Goal: Task Accomplishment & Management: Manage account settings

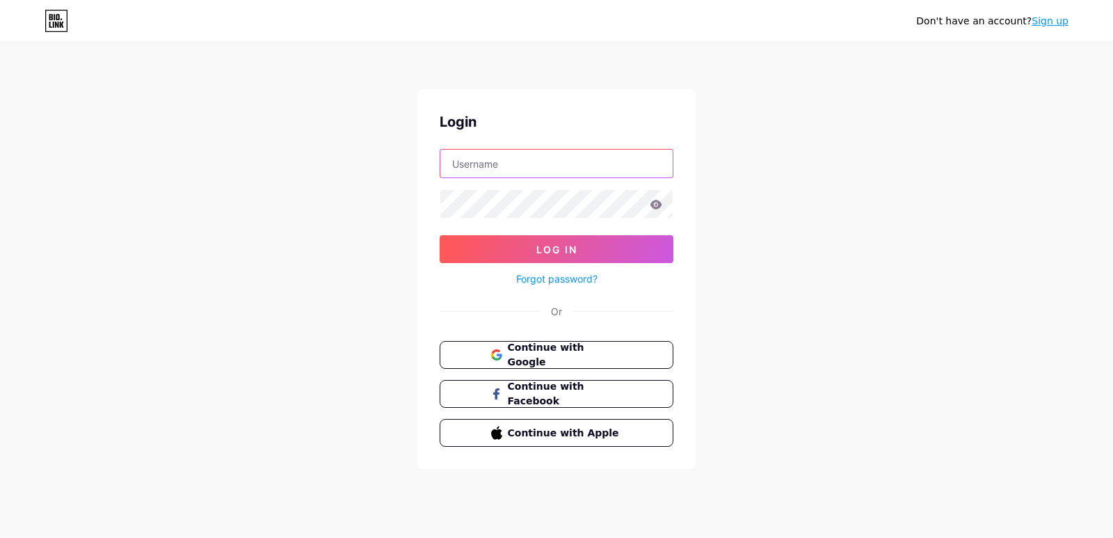
click at [567, 164] on input "text" at bounding box center [556, 164] width 232 height 28
drag, startPoint x: 816, startPoint y: 199, endPoint x: 732, endPoint y: 330, distance: 156.1
click at [816, 200] on div "Don't have an account? Sign up Login Log In Forgot password? Or Continue with G…" at bounding box center [556, 256] width 1113 height 513
click at [632, 346] on button "Continue with Google" at bounding box center [555, 355] width 237 height 29
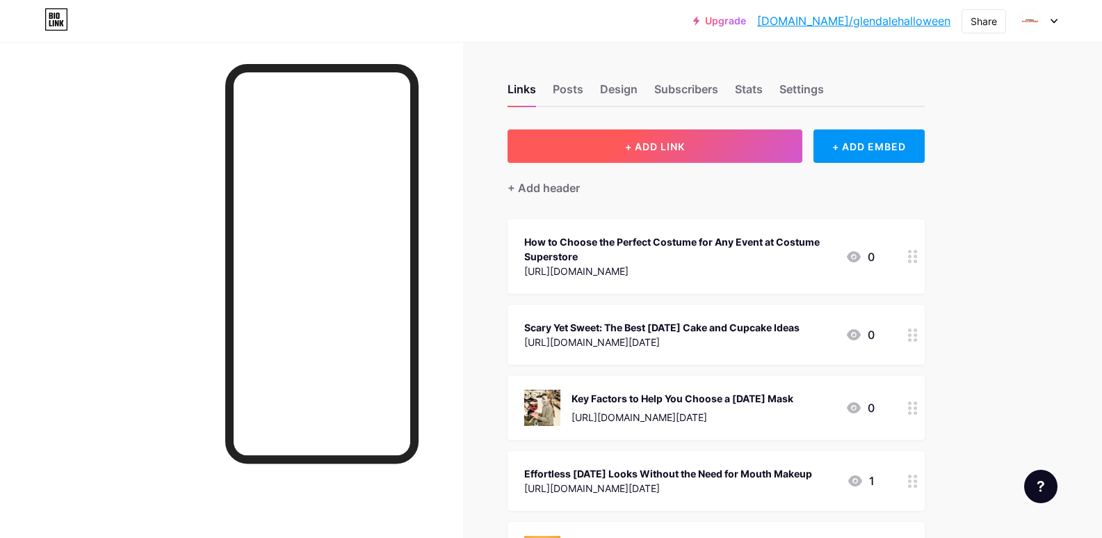
click at [625, 148] on button "+ ADD LINK" at bounding box center [656, 145] width 296 height 33
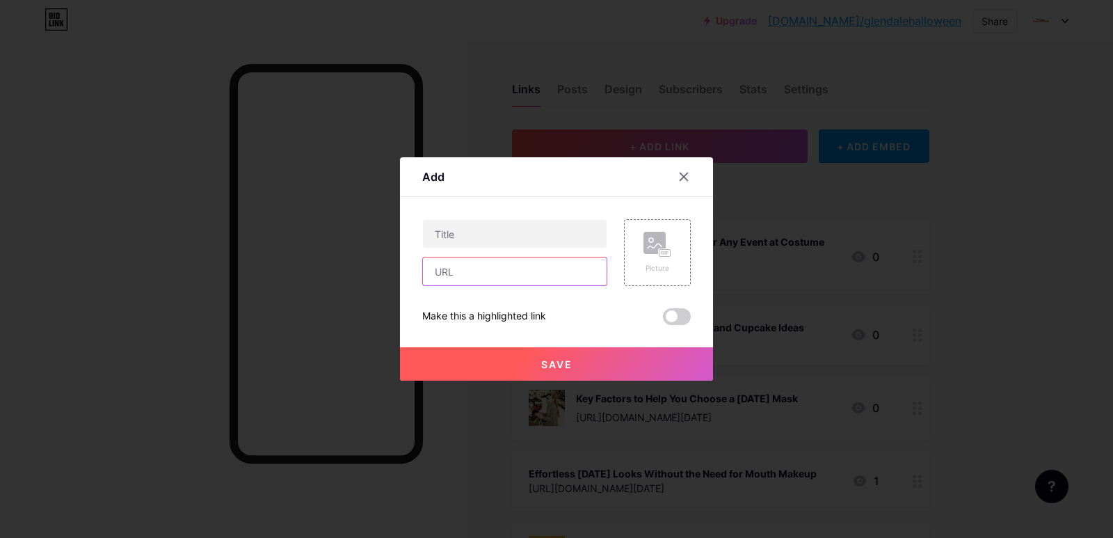
click at [477, 281] on input "text" at bounding box center [515, 271] width 184 height 28
paste input "[URL][DOMAIN_NAME]"
type input "[URL][DOMAIN_NAME]"
click at [504, 240] on input "text" at bounding box center [515, 234] width 184 height 28
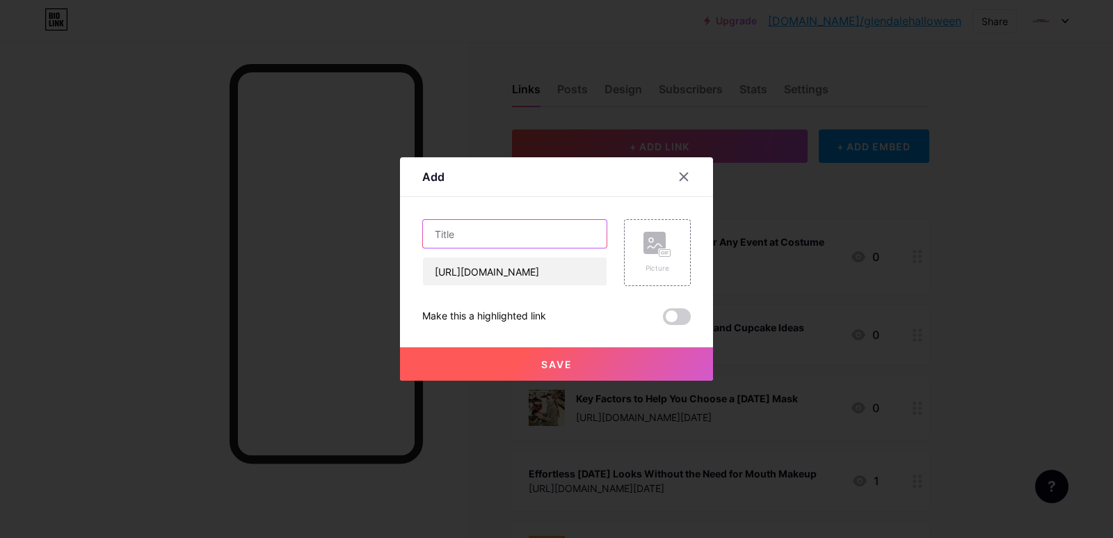
scroll to position [0, 0]
paste input "Best TV [DATE] Costumes With Stunning [DEMOGRAPHIC_DATA] Superheroes Looks"
type input "Best TV [DATE] Costumes With Stunning [DEMOGRAPHIC_DATA] Superheroes Looks"
click at [526, 357] on button "Save" at bounding box center [556, 363] width 313 height 33
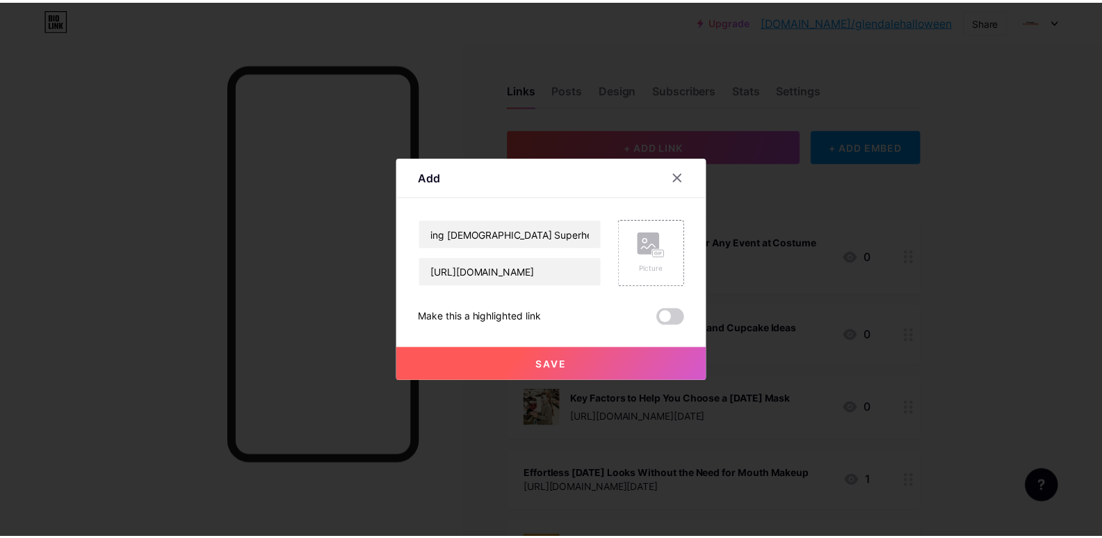
scroll to position [0, 0]
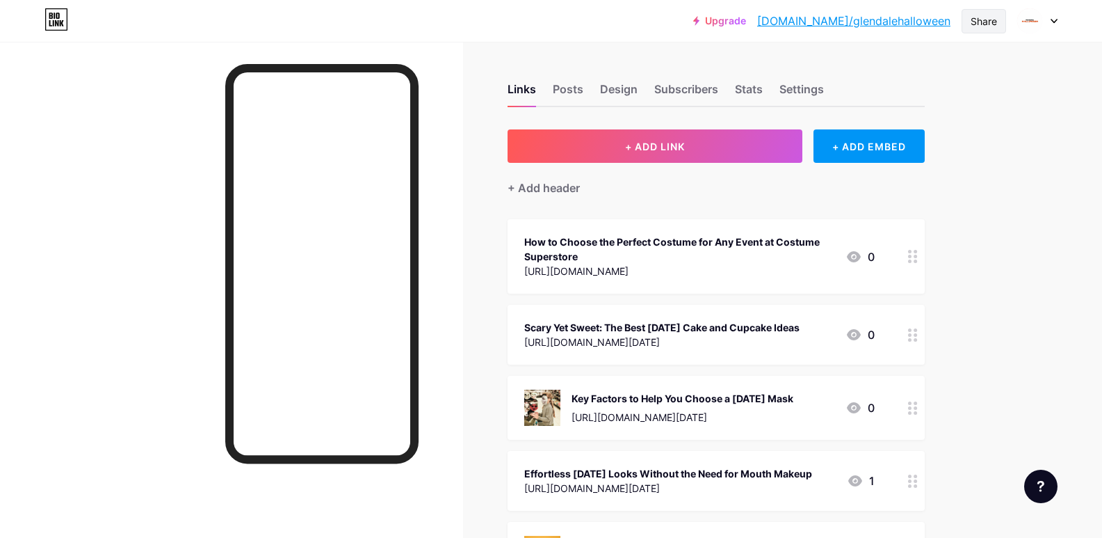
click at [975, 28] on div "Share" at bounding box center [984, 21] width 26 height 15
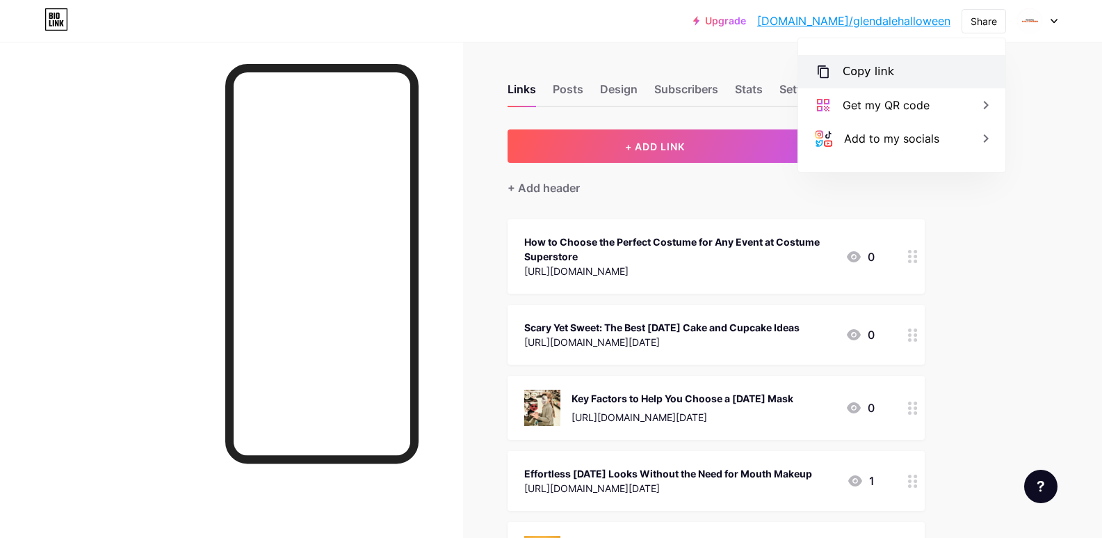
click at [922, 77] on div "Copy link" at bounding box center [901, 71] width 207 height 33
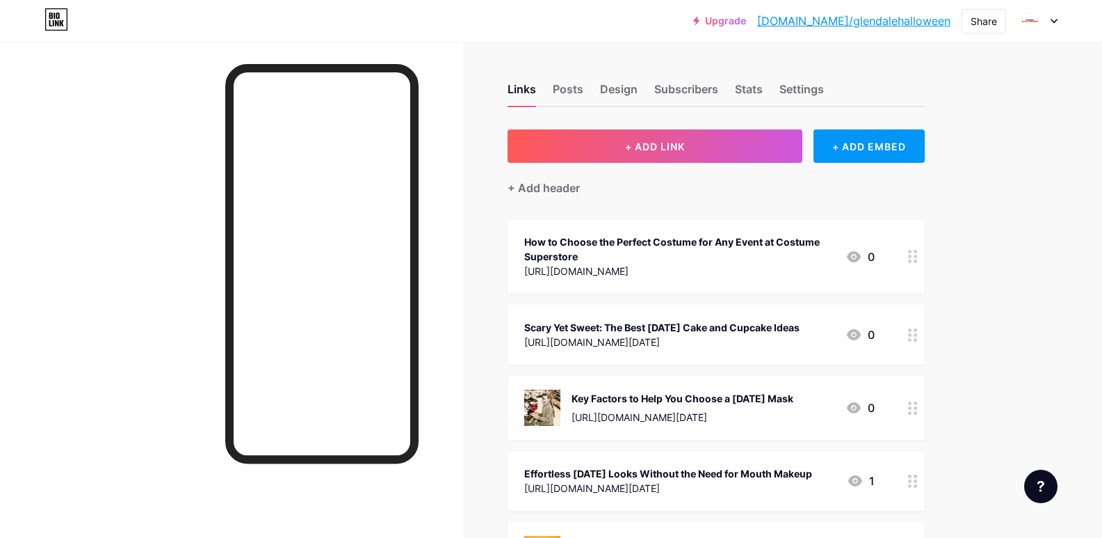
click at [858, 256] on icon at bounding box center [854, 256] width 14 height 11
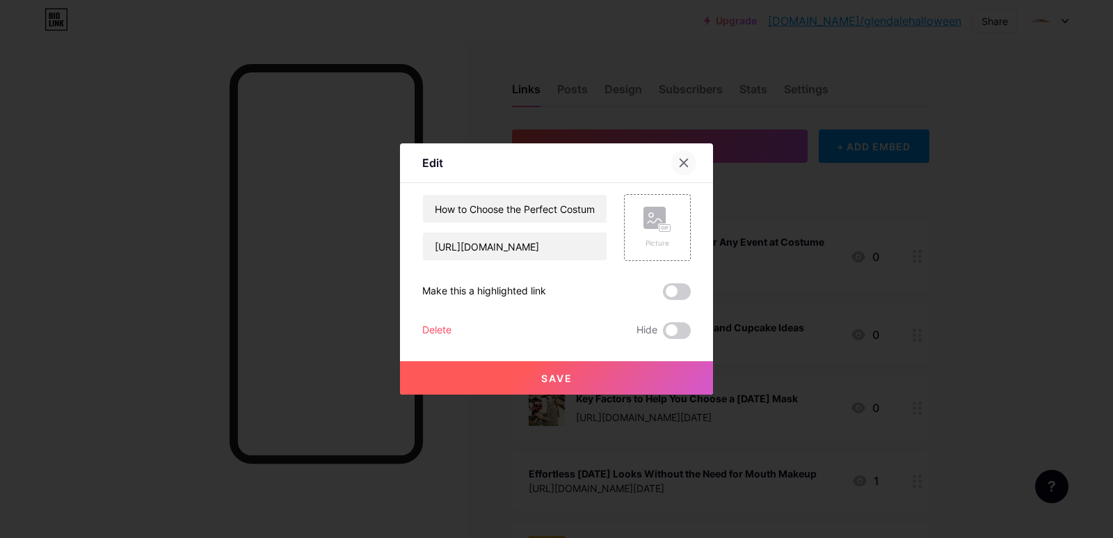
click at [685, 165] on icon at bounding box center [684, 163] width 8 height 8
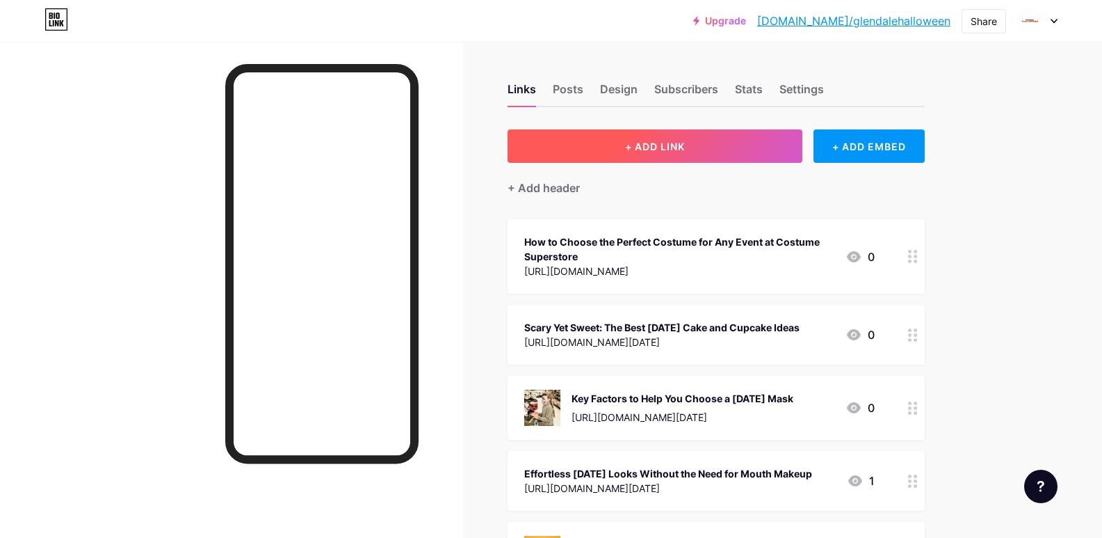
click at [722, 143] on button "+ ADD LINK" at bounding box center [656, 145] width 296 height 33
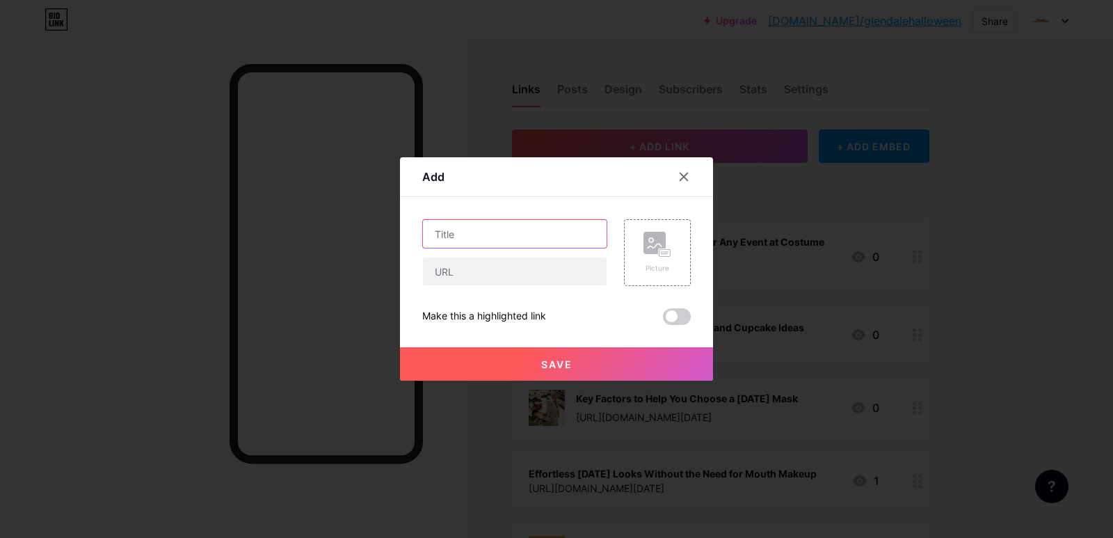
click at [524, 230] on input "text" at bounding box center [515, 234] width 184 height 28
click at [511, 273] on input "text" at bounding box center [515, 271] width 184 height 28
paste input "Best TV [DATE] Costumes With Stunning [DEMOGRAPHIC_DATA] Superheroes Looks"
type input "Best TV [DATE] Costumes With Stunning [DEMOGRAPHIC_DATA] Superheroes Looks"
click at [545, 241] on input "text" at bounding box center [515, 234] width 184 height 28
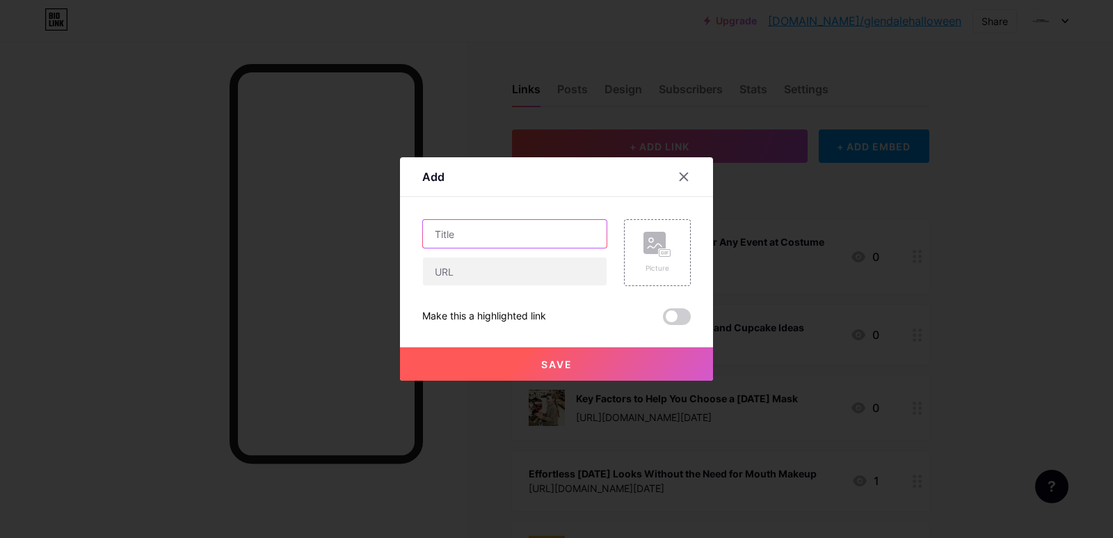
paste input "Best TV [DATE] Costumes With Stunning [DEMOGRAPHIC_DATA] Superheroes Looks"
type input "Best TV [DATE] Costumes With Stunning [DEMOGRAPHIC_DATA] Superheroes Looks"
click at [544, 264] on input "text" at bounding box center [515, 271] width 184 height 28
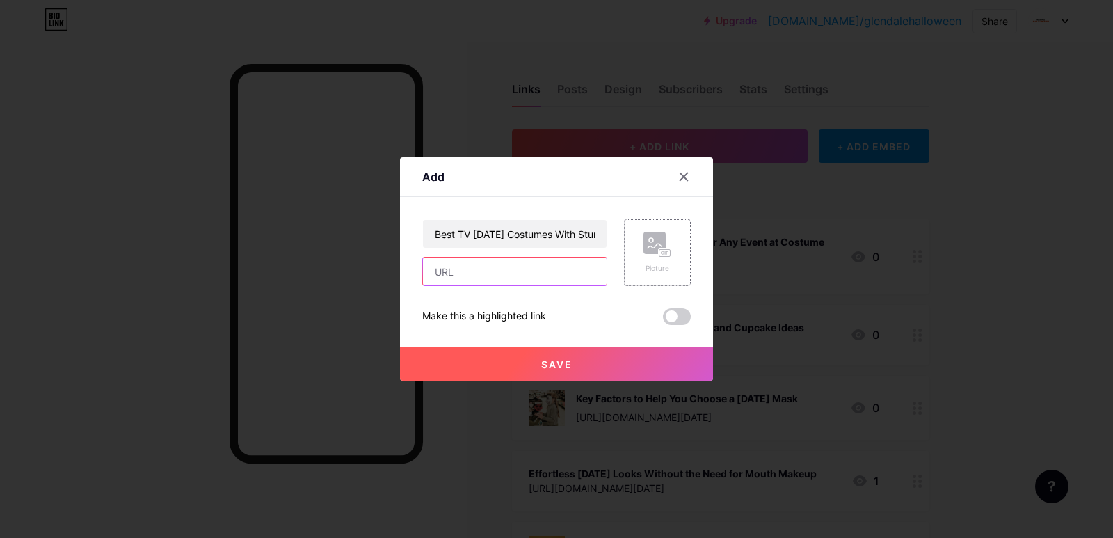
paste input "[URL][DOMAIN_NAME]"
type input "[URL][DOMAIN_NAME]"
click at [543, 364] on span "Save" at bounding box center [556, 364] width 31 height 12
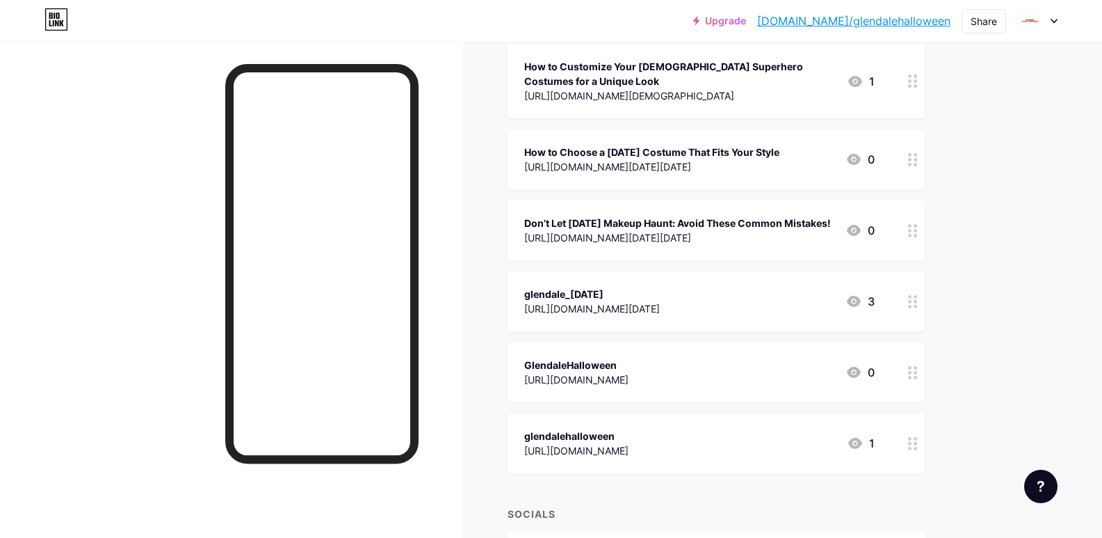
scroll to position [1572, 0]
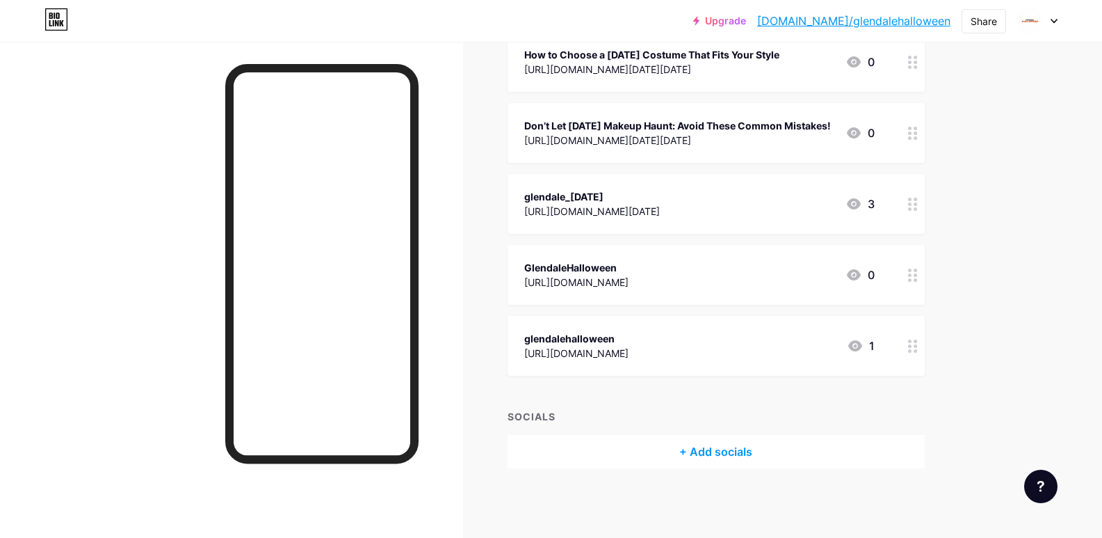
drag, startPoint x: 711, startPoint y: 328, endPoint x: 823, endPoint y: 399, distance: 133.5
click at [912, 346] on circle at bounding box center [909, 345] width 3 height 3
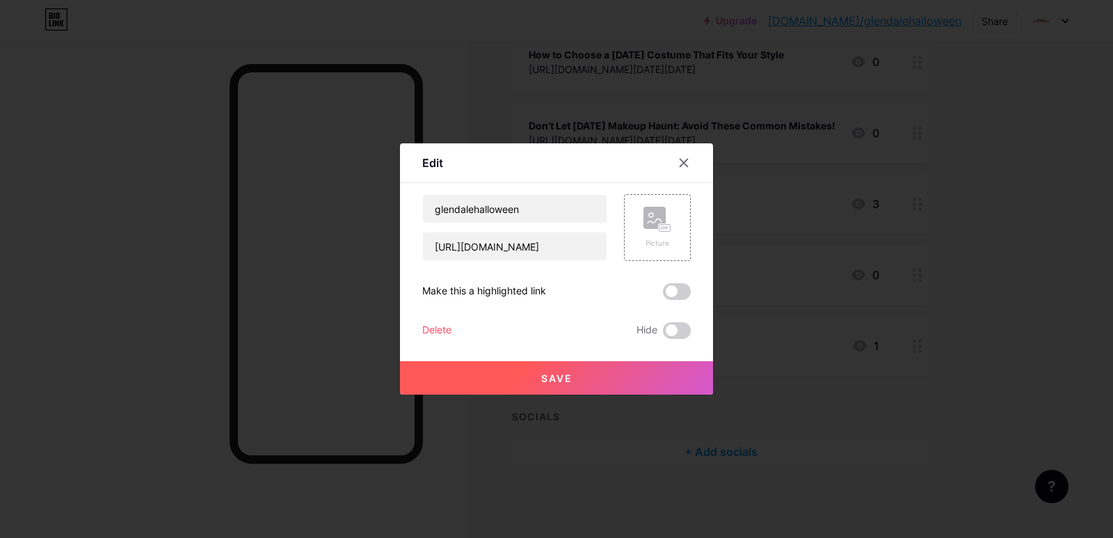
click at [435, 329] on div "Delete" at bounding box center [436, 330] width 29 height 17
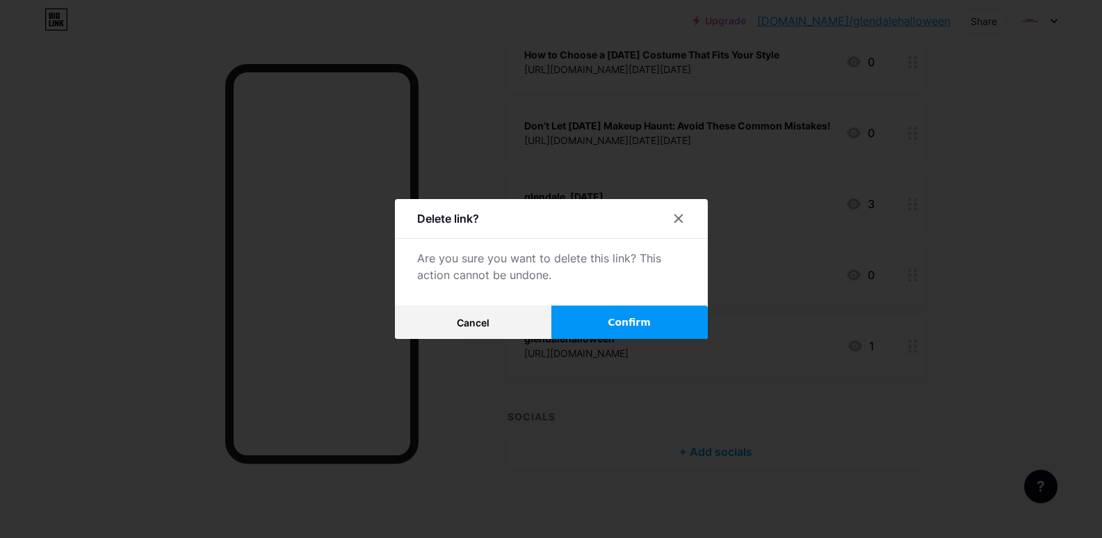
click at [627, 325] on span "Confirm" at bounding box center [629, 322] width 43 height 15
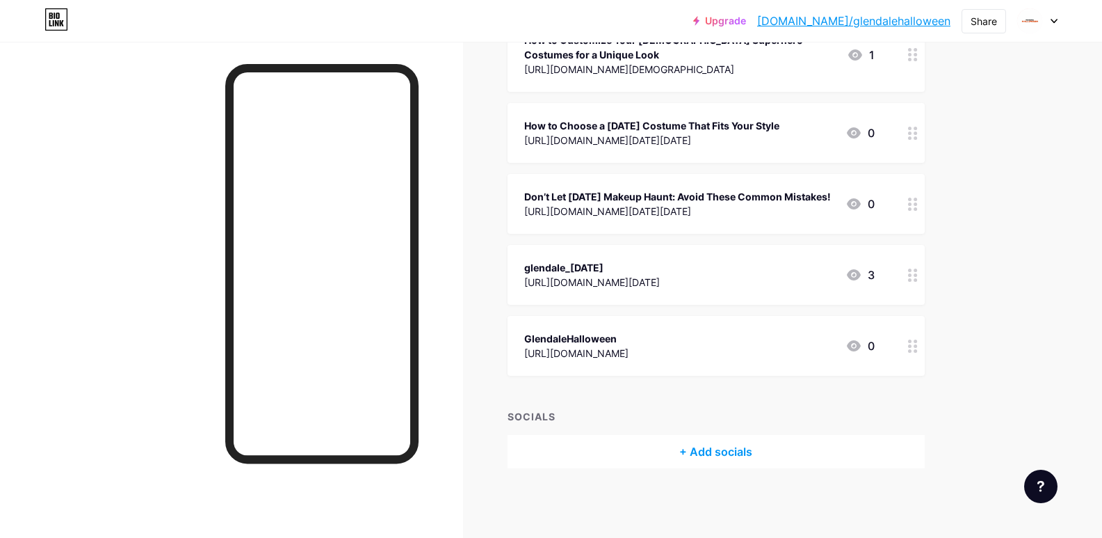
click at [917, 346] on icon at bounding box center [913, 345] width 10 height 13
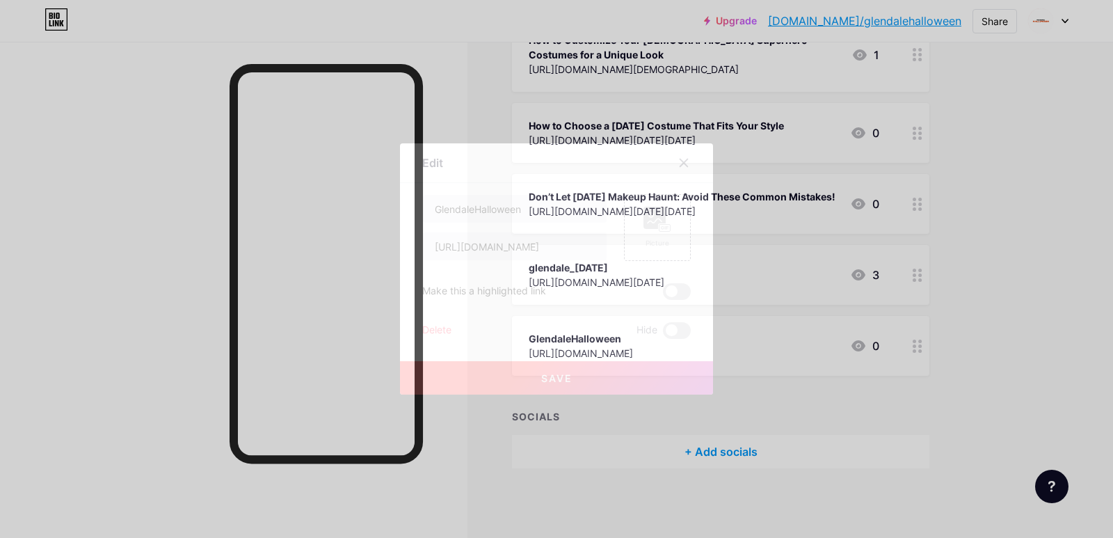
click at [538, 330] on div "Delete Hide" at bounding box center [556, 330] width 268 height 17
click at [449, 326] on div "Delete" at bounding box center [436, 330] width 29 height 17
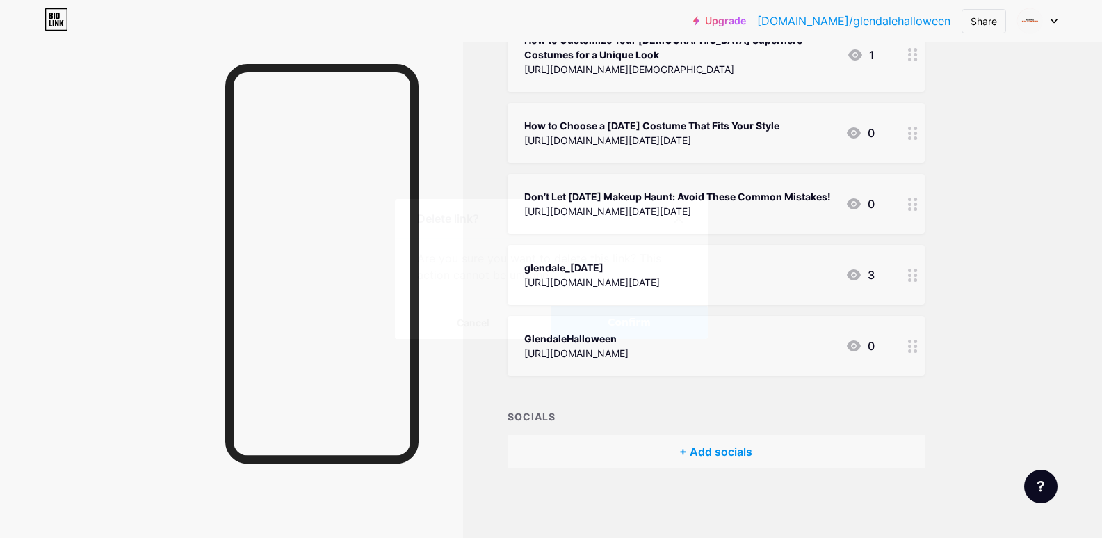
click at [623, 324] on span "Confirm" at bounding box center [629, 322] width 43 height 15
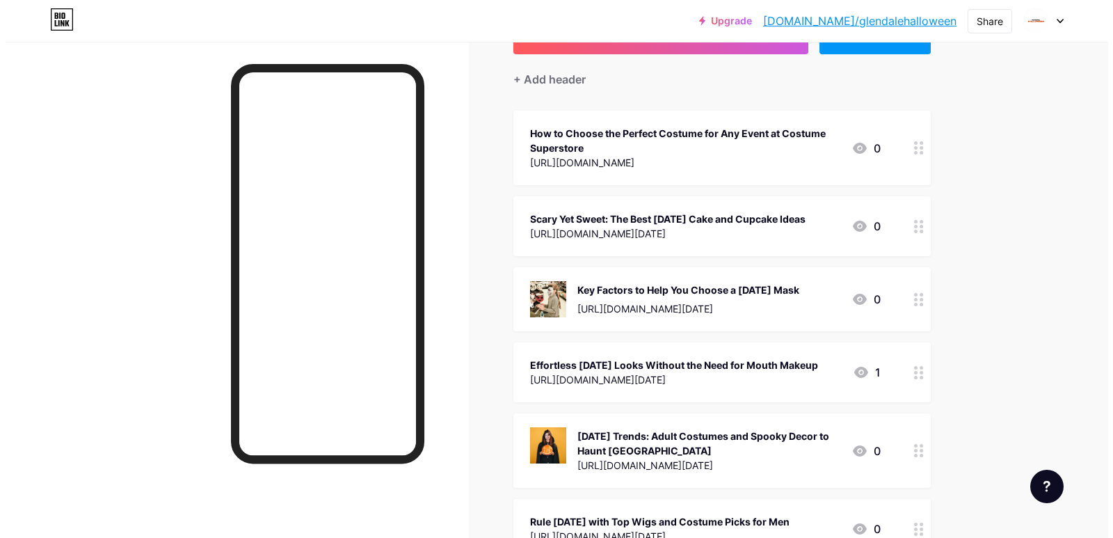
scroll to position [0, 0]
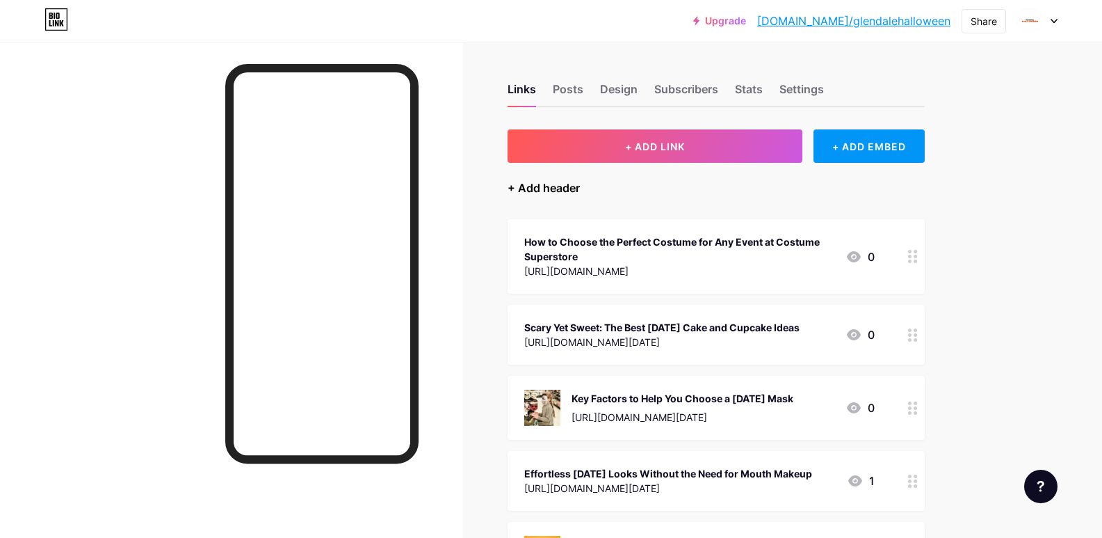
click at [536, 184] on div "+ Add header" at bounding box center [544, 187] width 72 height 17
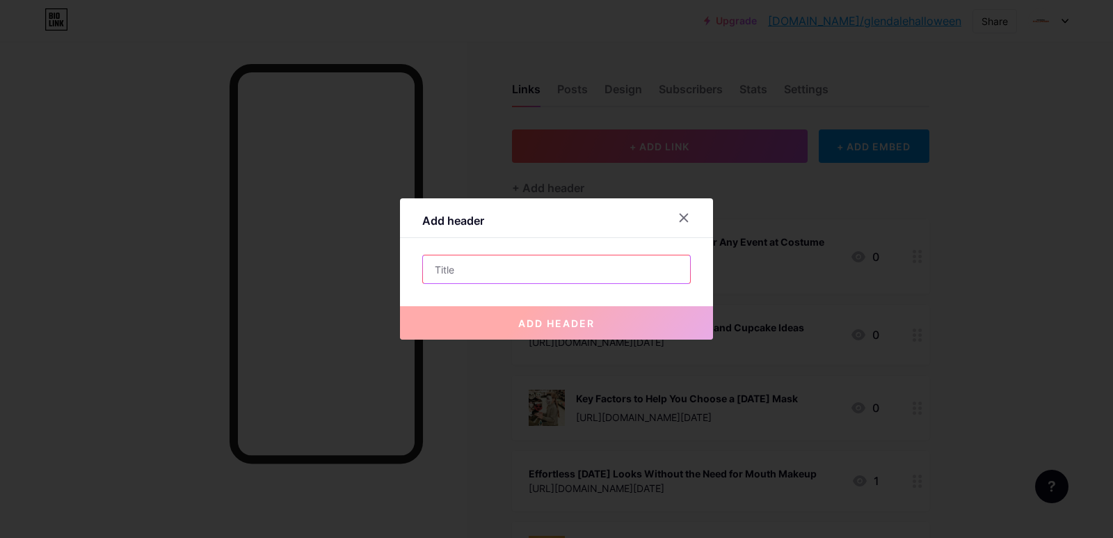
click at [510, 279] on input "text" at bounding box center [556, 269] width 267 height 28
paste input "Best TV [DATE] Costumes With Stunning [DEMOGRAPHIC_DATA] Superheroes Looks"
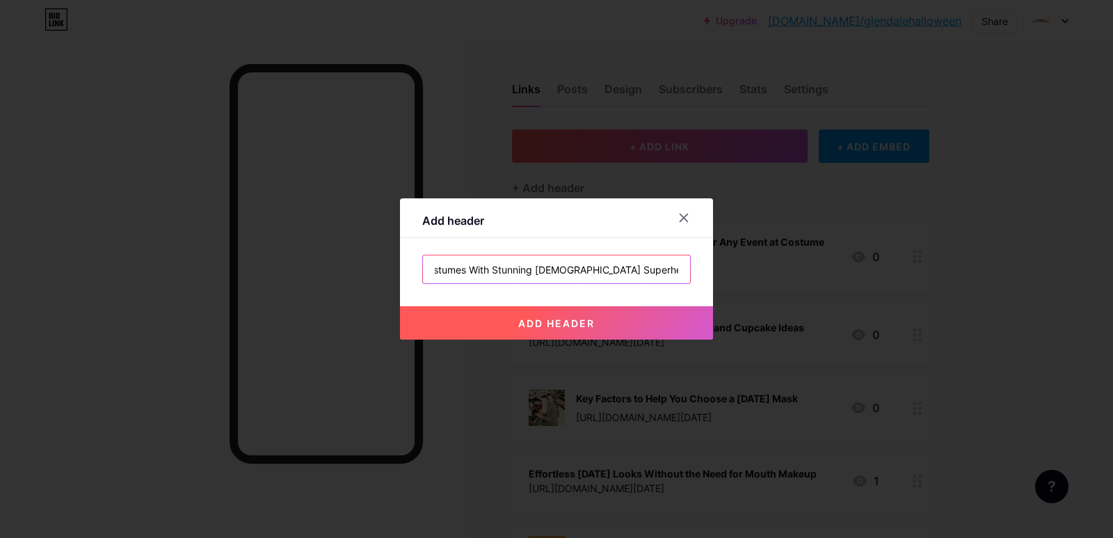
type input "Best TV [DATE] Costumes With Stunning [DEMOGRAPHIC_DATA] Superheroes Looks"
click at [567, 332] on button "add header" at bounding box center [556, 322] width 313 height 33
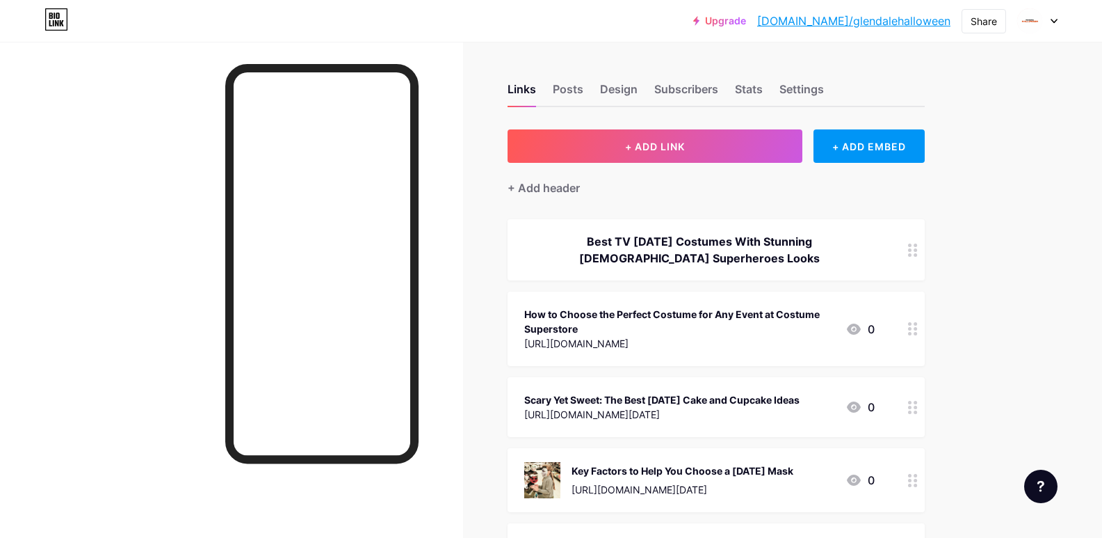
click at [917, 249] on circle at bounding box center [915, 249] width 3 height 3
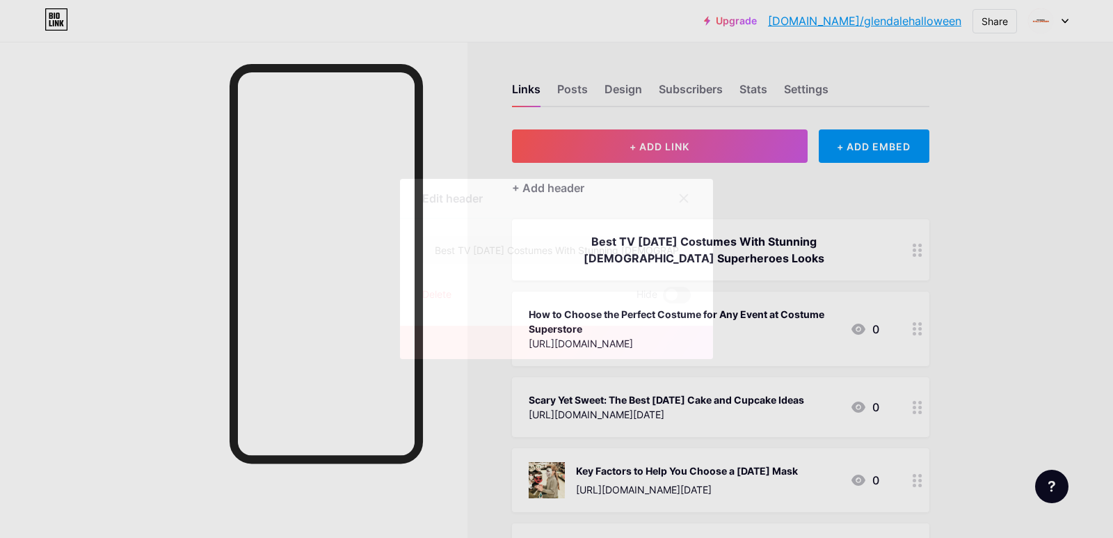
click at [444, 295] on div "Delete" at bounding box center [436, 295] width 29 height 17
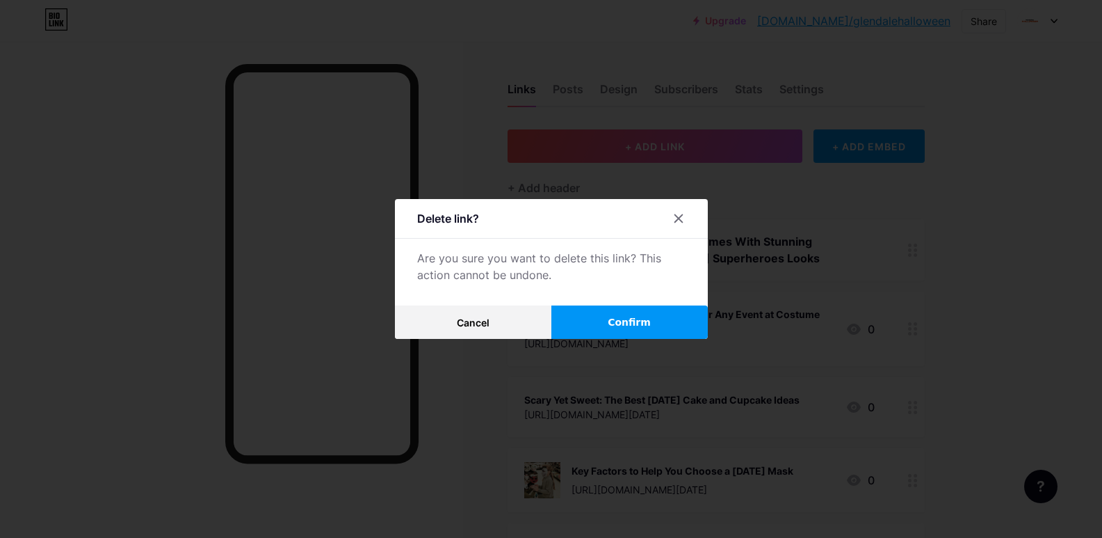
drag, startPoint x: 618, startPoint y: 316, endPoint x: 663, endPoint y: 223, distance: 103.3
click at [618, 315] on span "Confirm" at bounding box center [629, 322] width 43 height 15
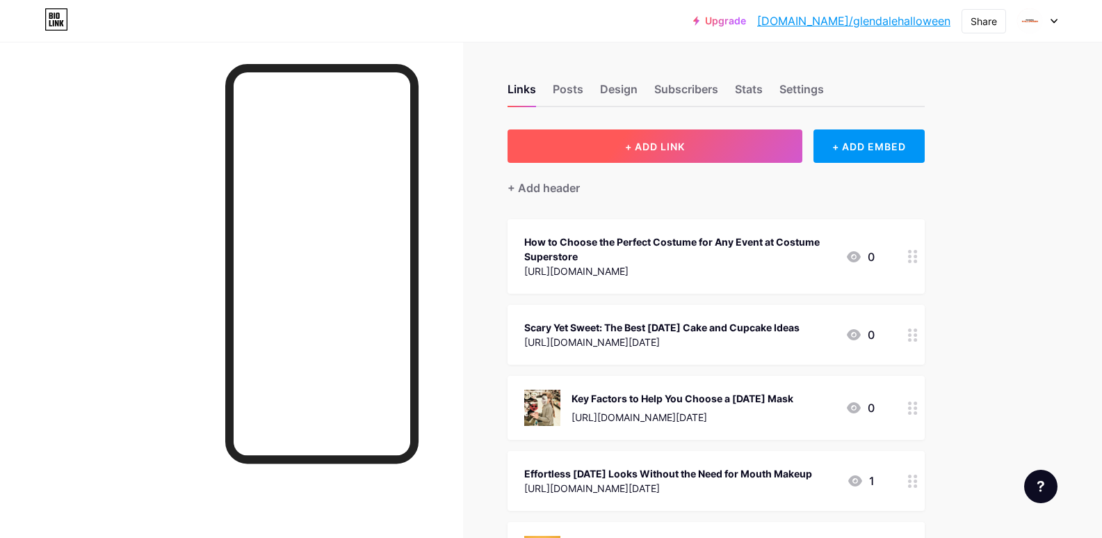
click at [682, 138] on button "+ ADD LINK" at bounding box center [656, 145] width 296 height 33
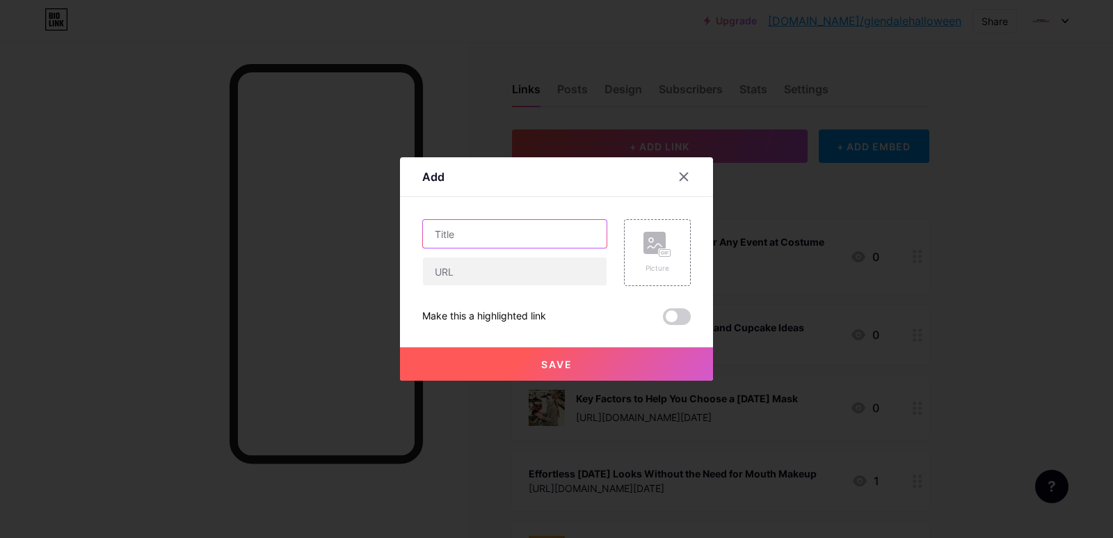
click at [520, 236] on input "text" at bounding box center [515, 234] width 184 height 28
paste input "Best TV [DATE] Costumes With Stunning [DEMOGRAPHIC_DATA] Superheroes Looks"
type input "Best TV [DATE] Costumes With Stunning [DEMOGRAPHIC_DATA] Superheroes Looks"
click at [520, 271] on input "text" at bounding box center [515, 271] width 184 height 28
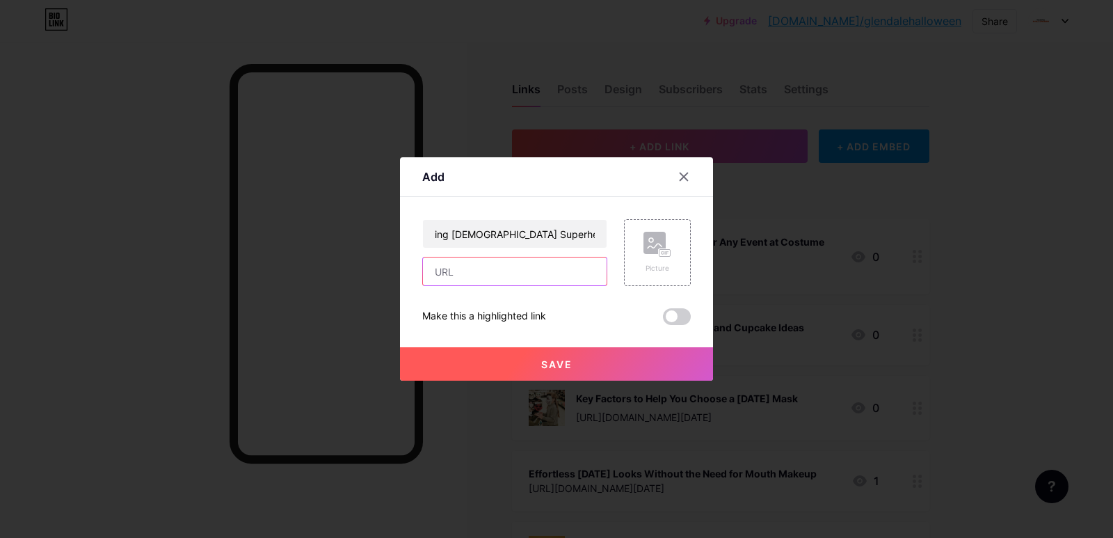
scroll to position [0, 0]
paste input "[URL][DOMAIN_NAME]"
type input "[URL][DOMAIN_NAME]"
click at [578, 364] on button "Save" at bounding box center [556, 363] width 313 height 33
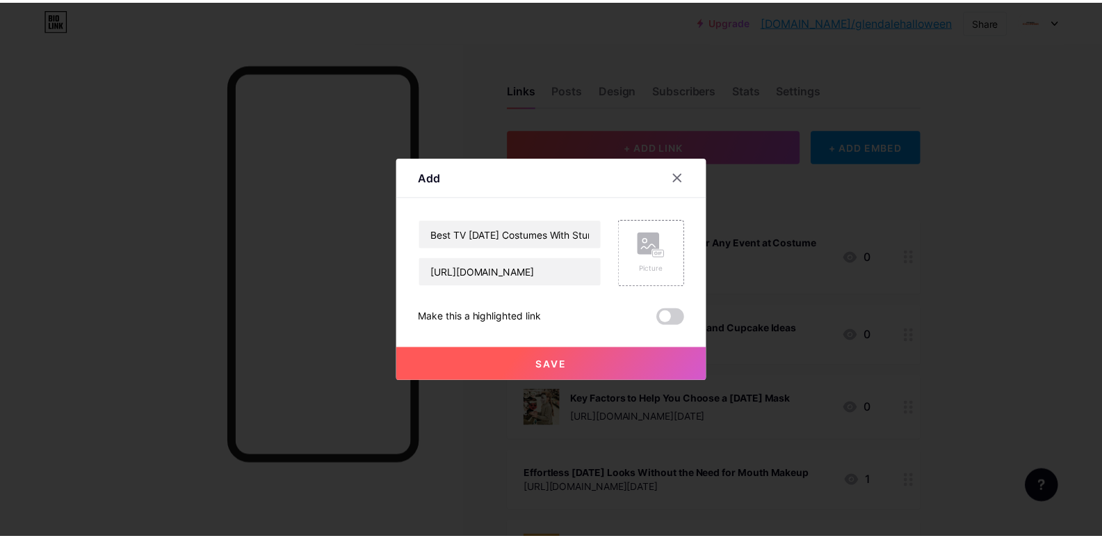
scroll to position [0, 0]
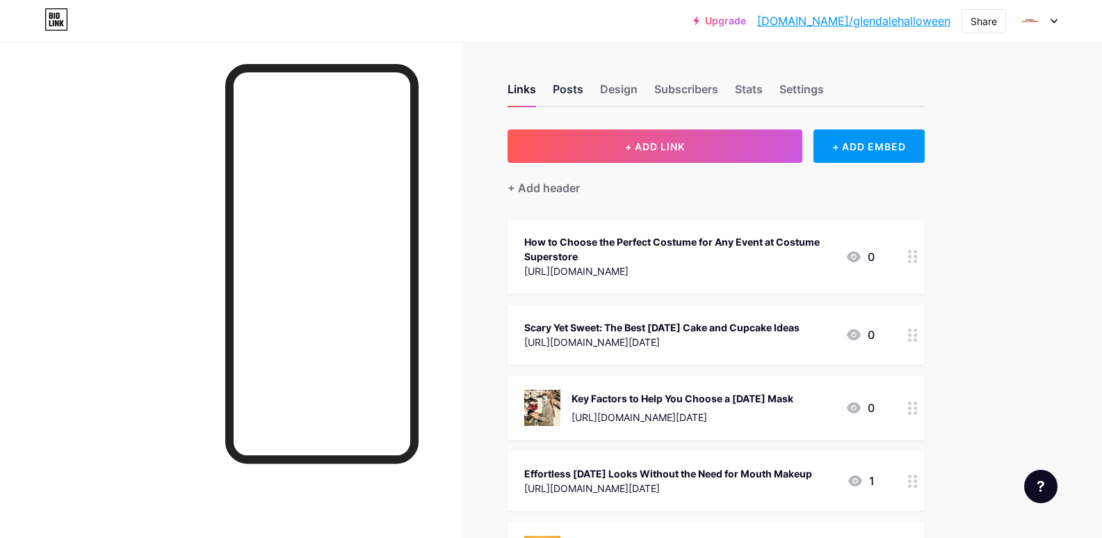
click at [577, 82] on div "Posts" at bounding box center [568, 93] width 31 height 25
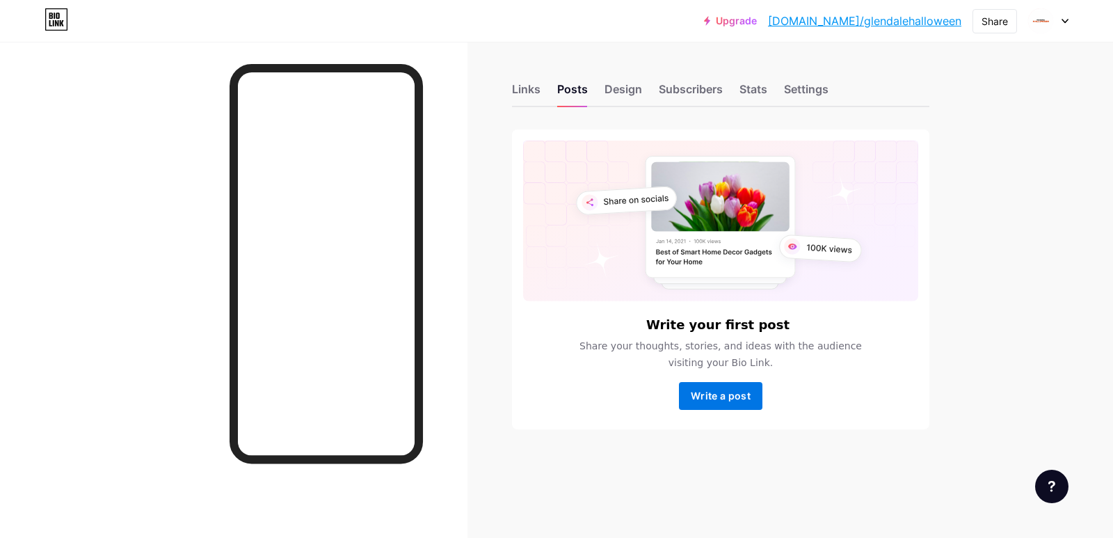
click at [723, 401] on span "Write a post" at bounding box center [721, 395] width 60 height 12
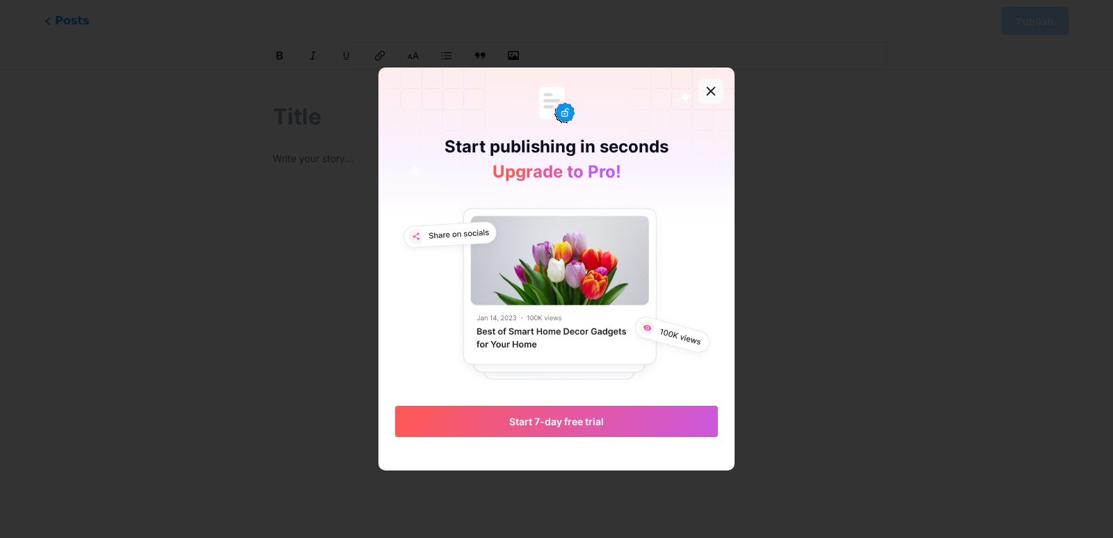
click at [718, 92] on div at bounding box center [710, 91] width 25 height 25
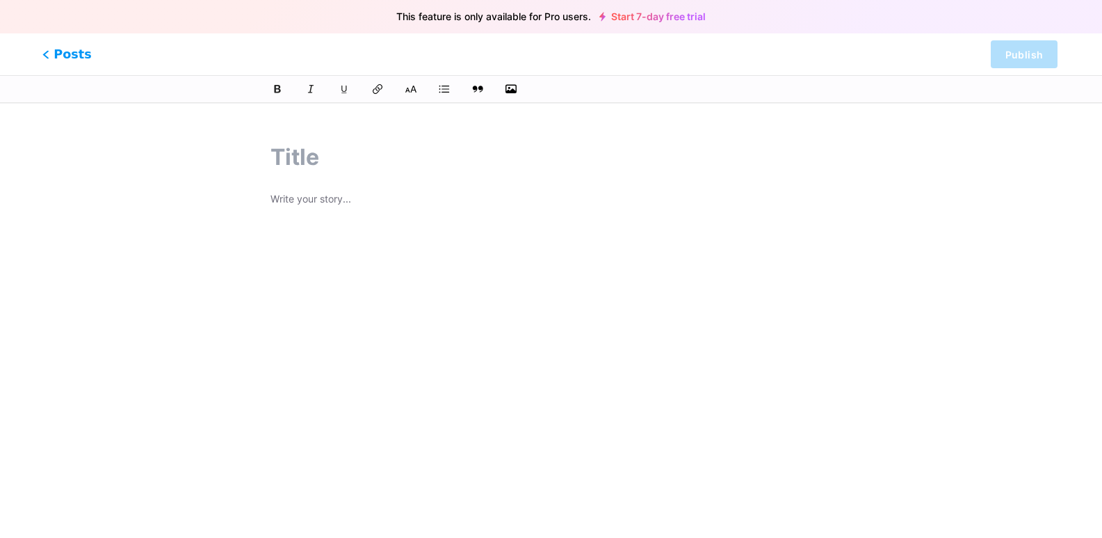
click at [49, 52] on icon at bounding box center [45, 54] width 7 height 8
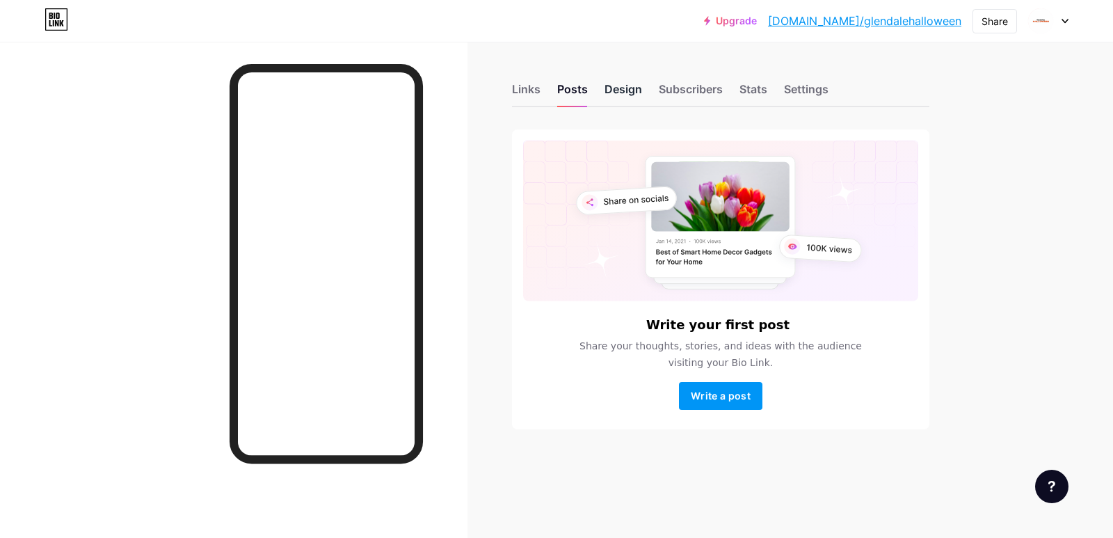
click at [628, 95] on div "Design" at bounding box center [623, 93] width 38 height 25
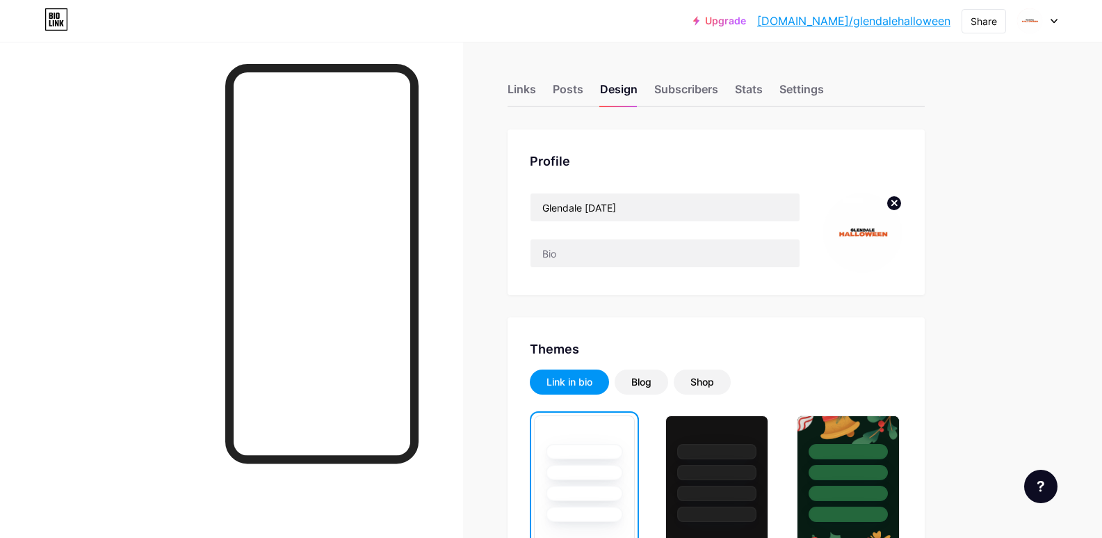
scroll to position [209, 0]
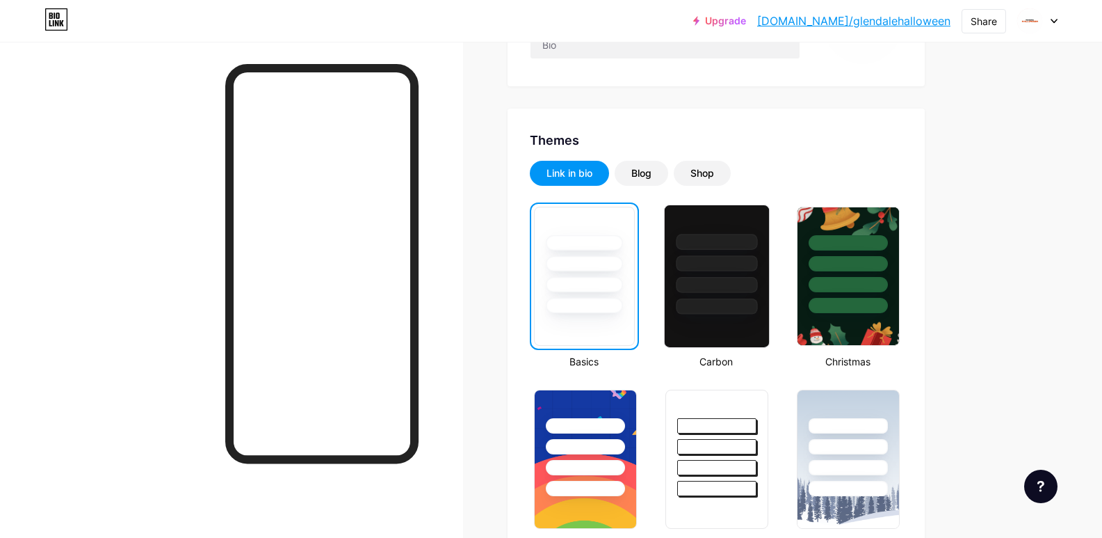
click at [721, 319] on div at bounding box center [717, 275] width 106 height 143
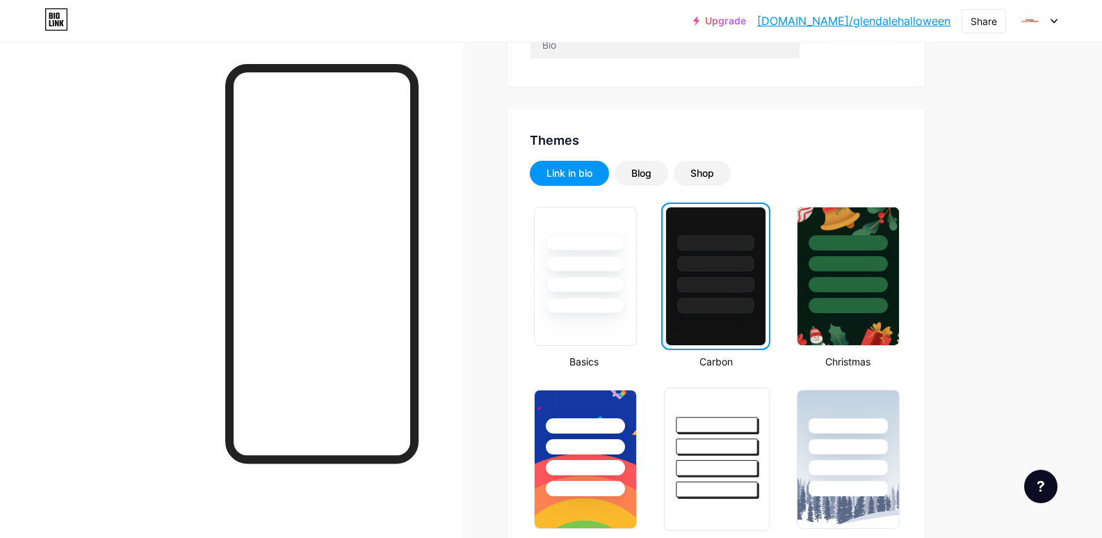
click at [723, 443] on div at bounding box center [716, 446] width 81 height 16
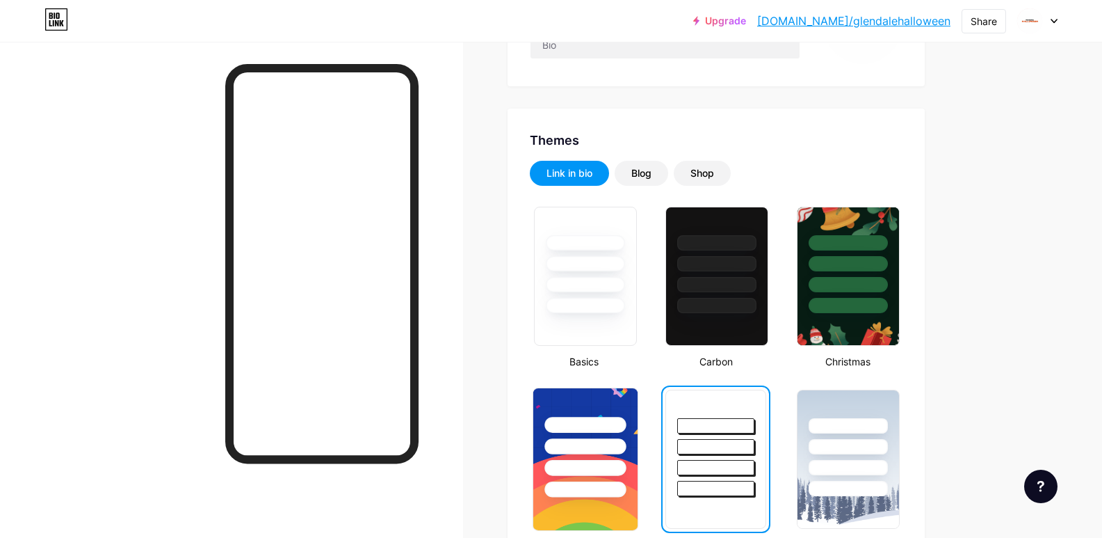
drag, startPoint x: 623, startPoint y: 476, endPoint x: 654, endPoint y: 478, distance: 31.4
click at [622, 476] on div at bounding box center [585, 442] width 104 height 109
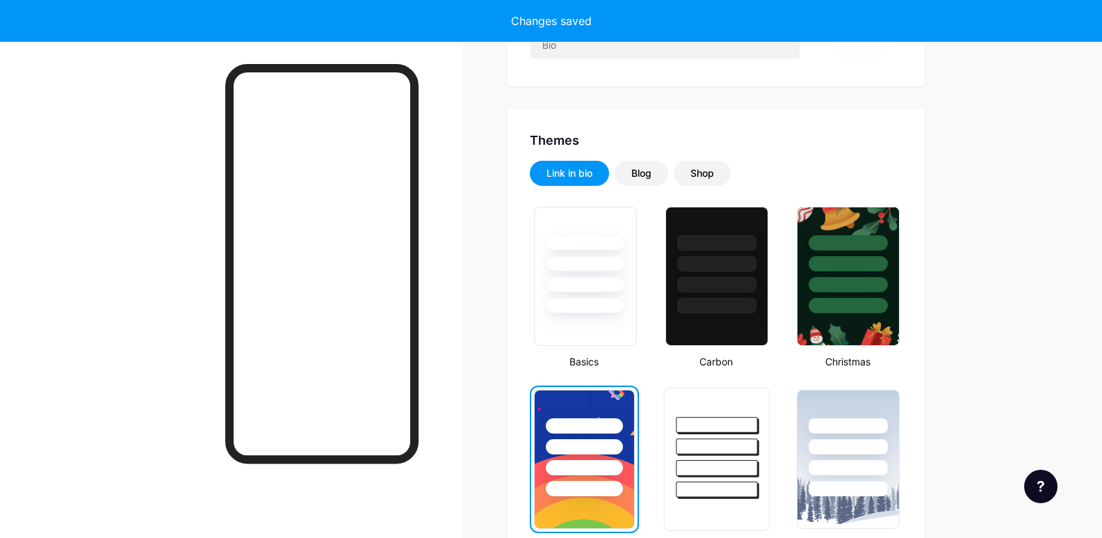
click at [747, 462] on div at bounding box center [716, 468] width 81 height 16
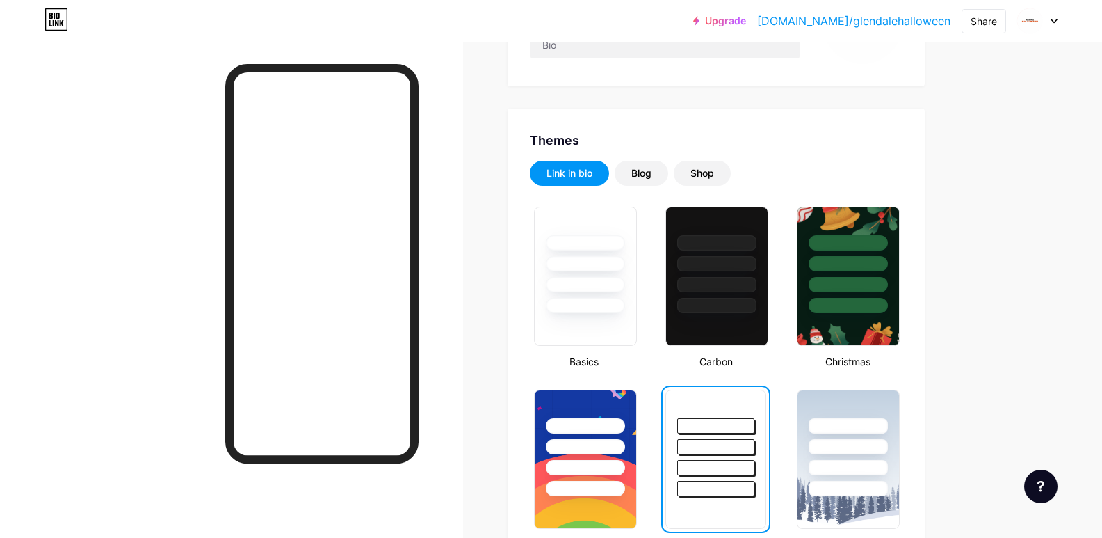
scroll to position [348, 0]
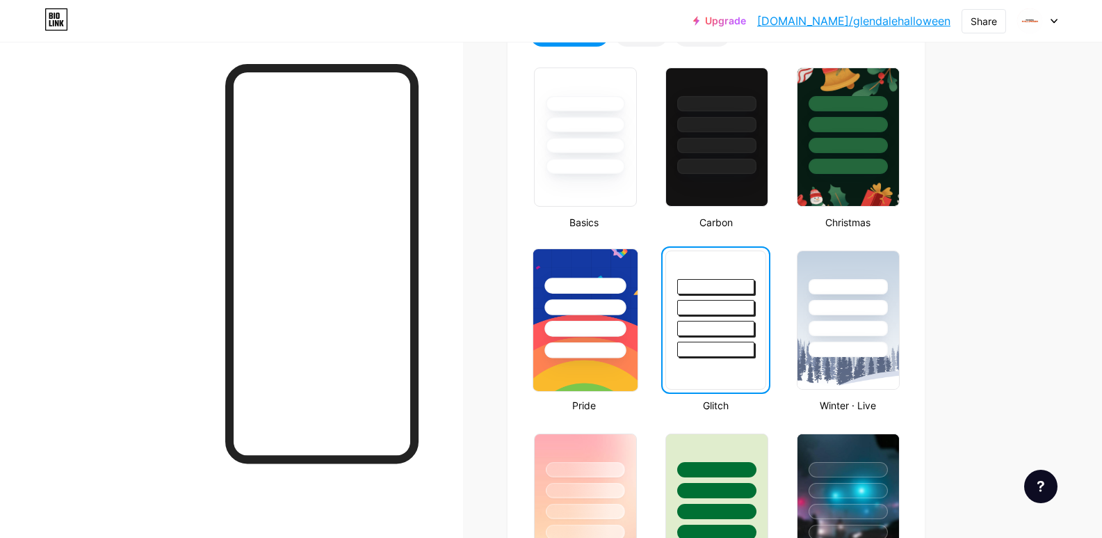
click at [565, 321] on div at bounding box center [585, 329] width 81 height 16
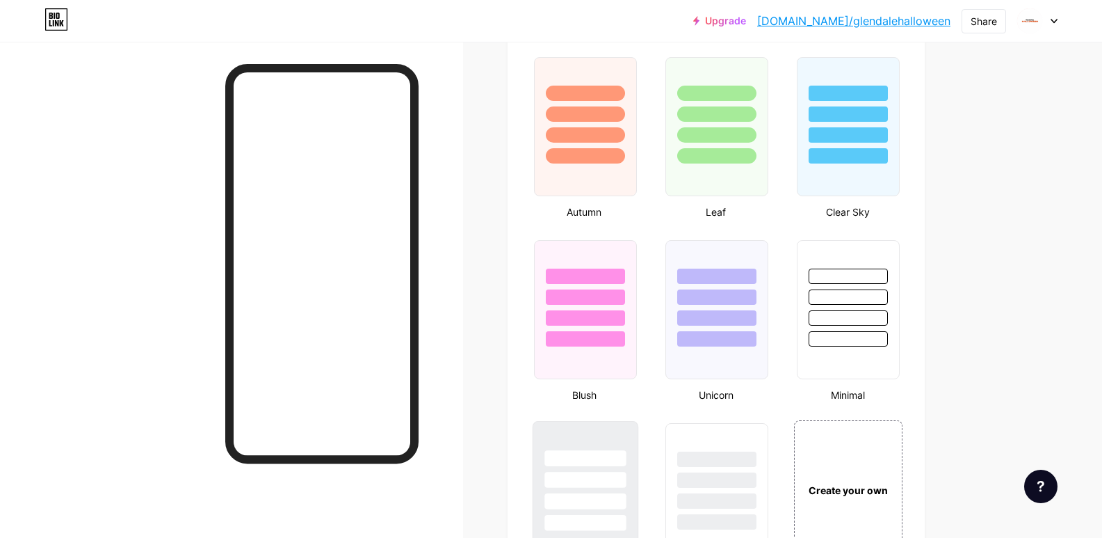
scroll to position [1203, 0]
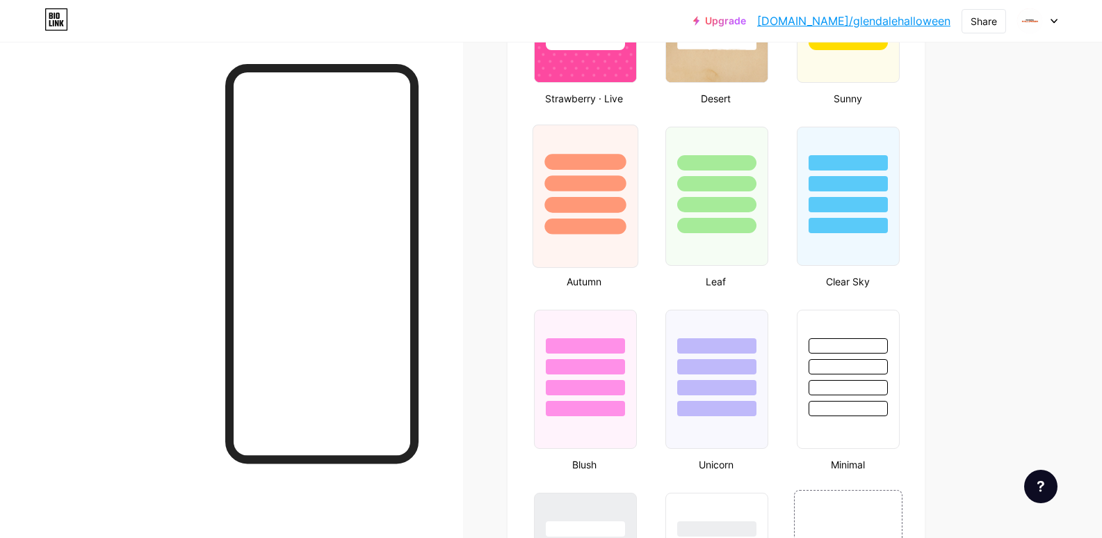
click at [596, 246] on div at bounding box center [585, 195] width 106 height 143
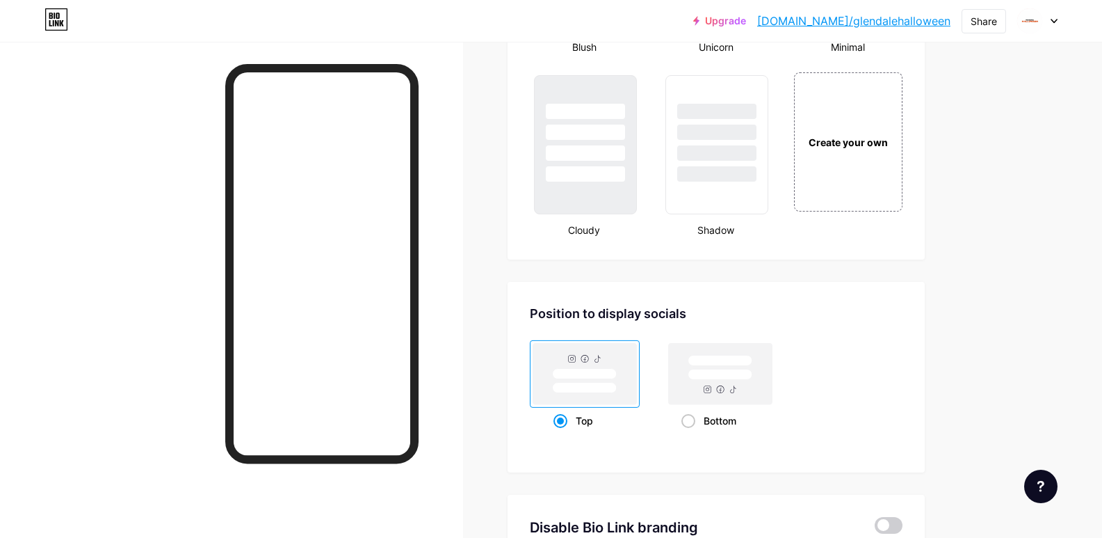
scroll to position [1829, 0]
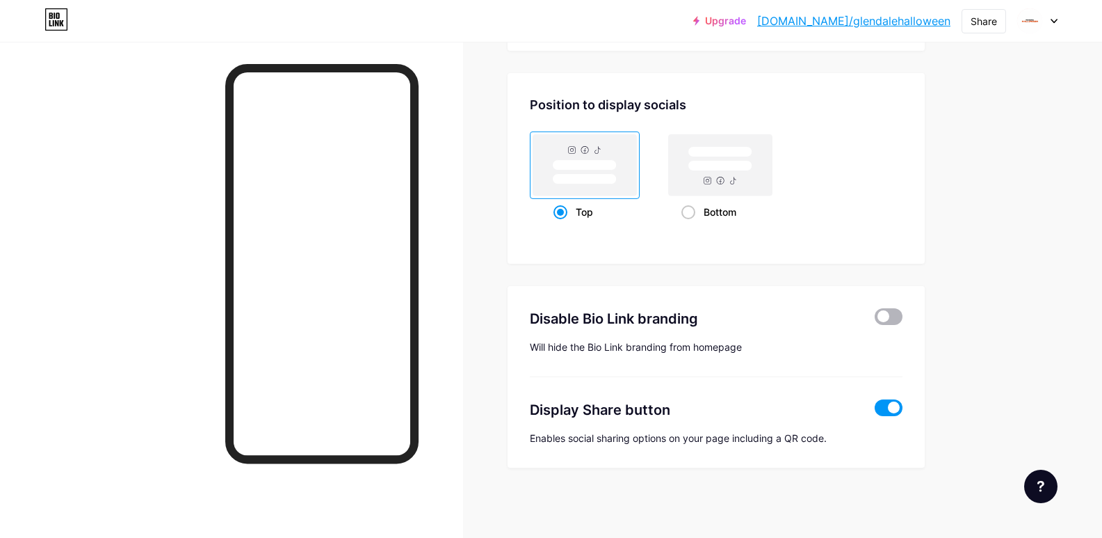
click at [888, 321] on span at bounding box center [889, 316] width 28 height 17
click at [875, 320] on input "checkbox" at bounding box center [875, 320] width 0 height 0
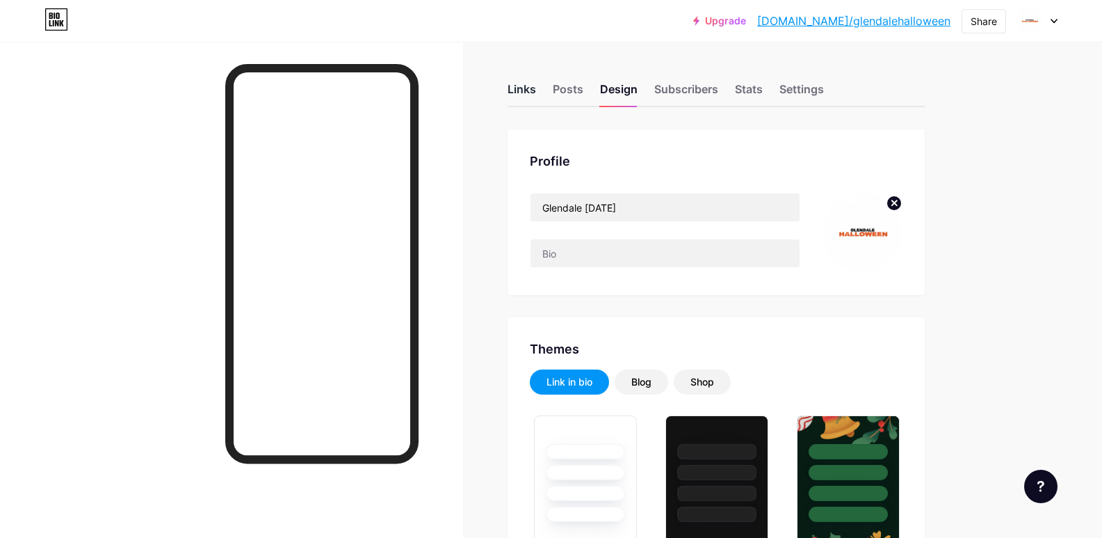
click at [515, 89] on div "Links" at bounding box center [522, 93] width 29 height 25
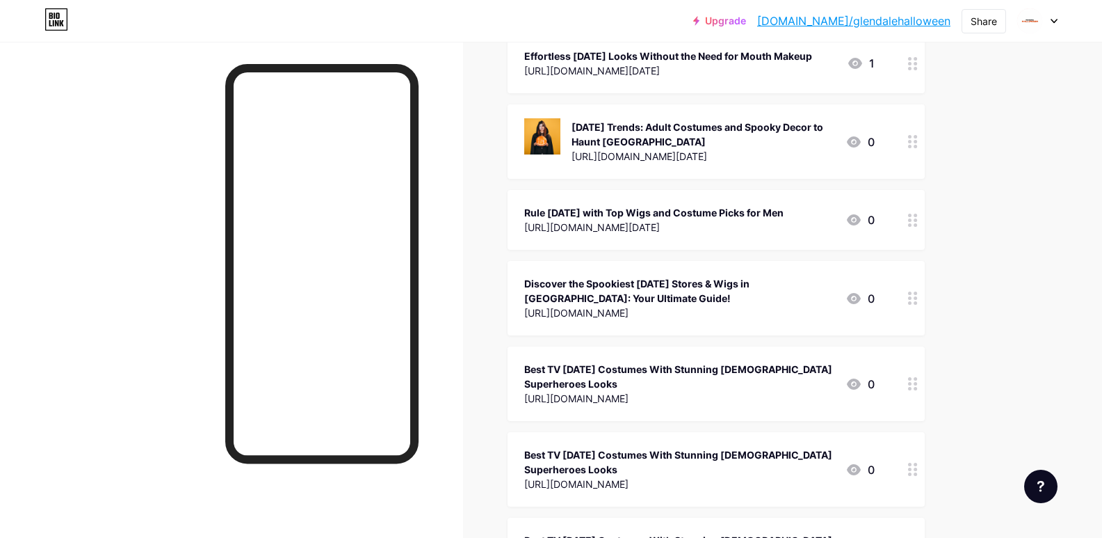
scroll to position [487, 0]
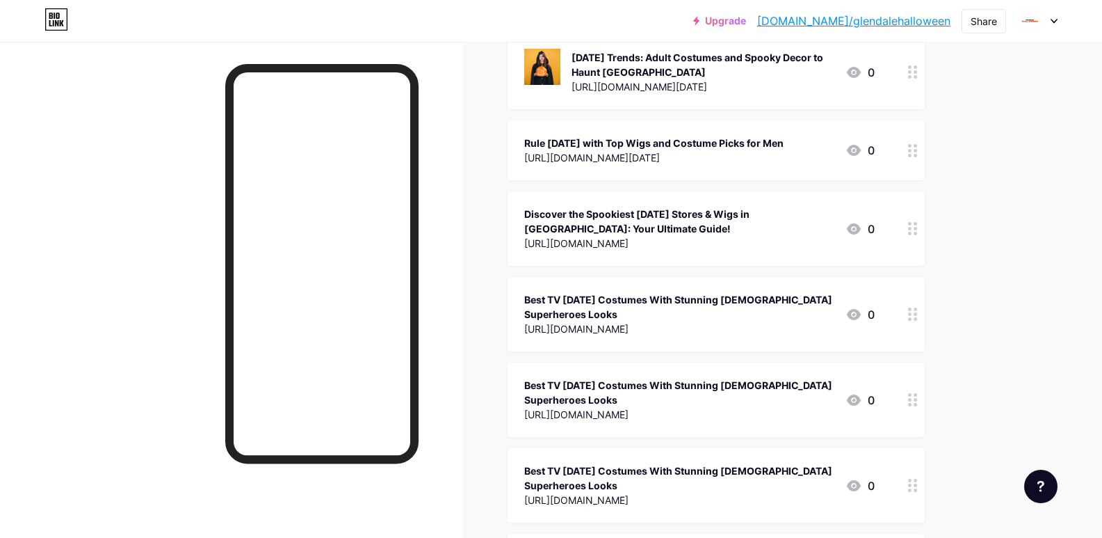
click at [913, 316] on icon at bounding box center [913, 313] width 10 height 13
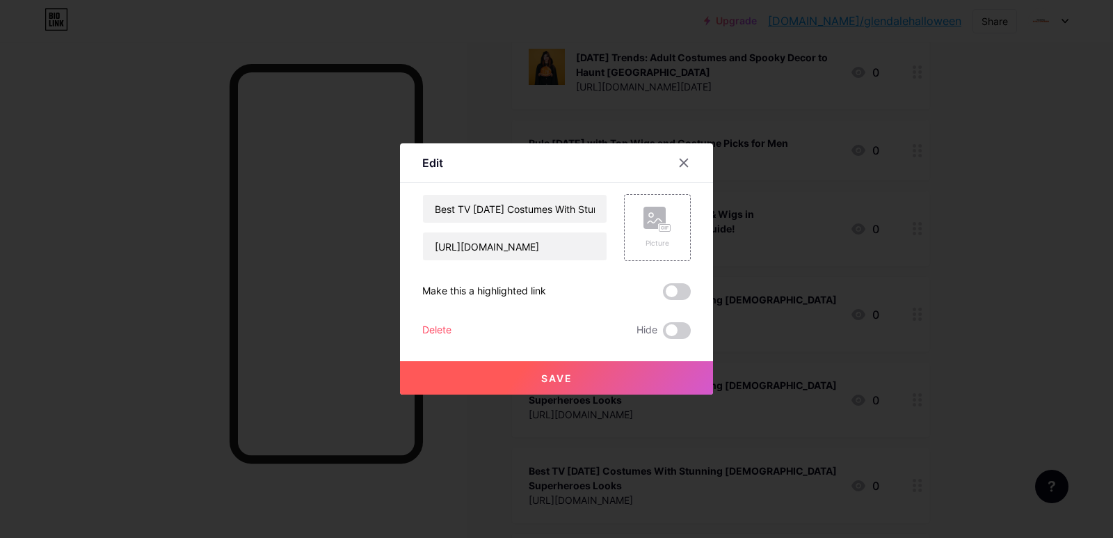
click at [441, 330] on div "Delete" at bounding box center [436, 330] width 29 height 17
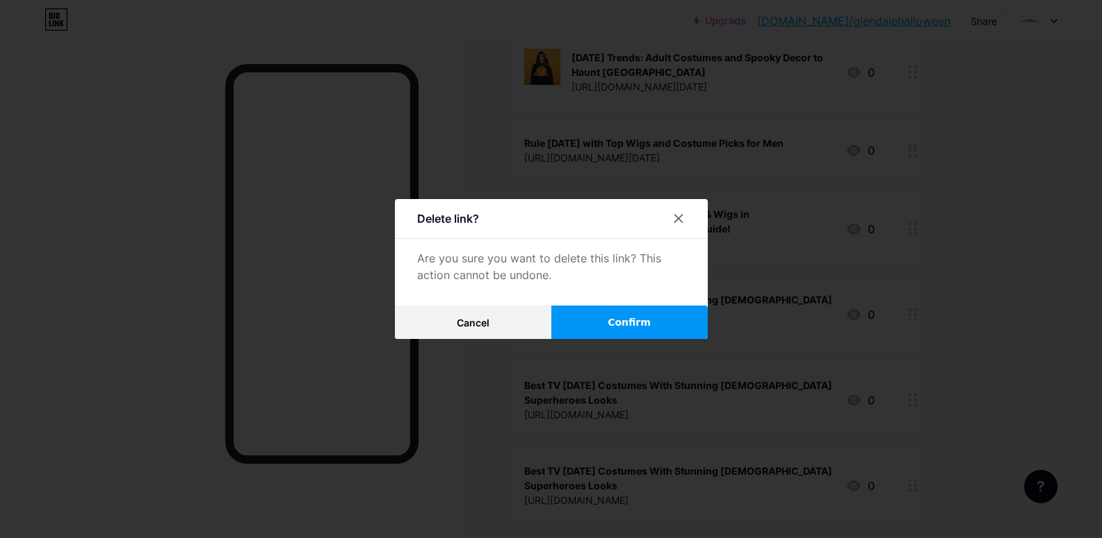
click at [647, 320] on span "Confirm" at bounding box center [629, 322] width 43 height 15
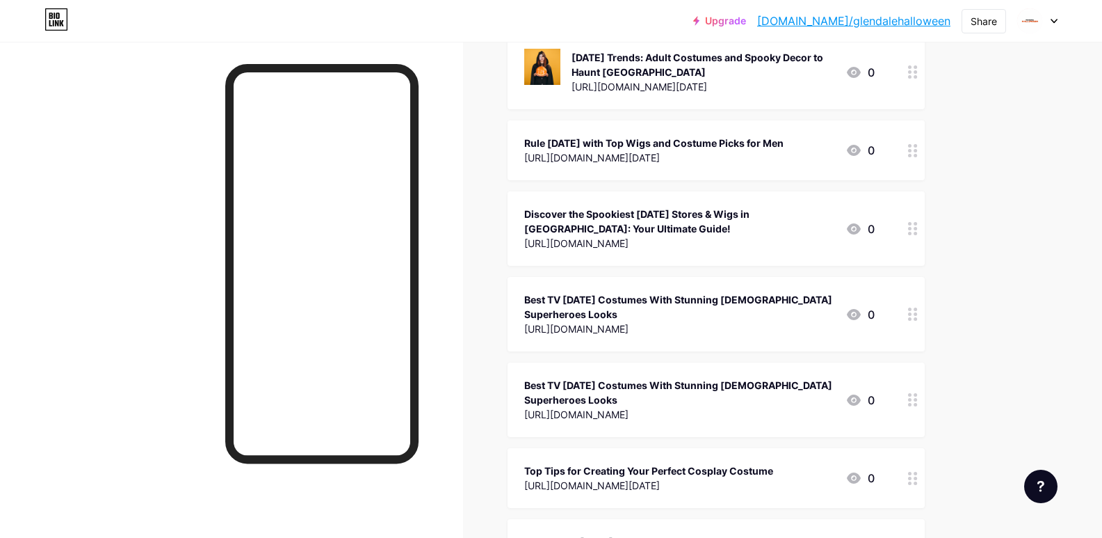
click at [912, 321] on div at bounding box center [913, 314] width 24 height 74
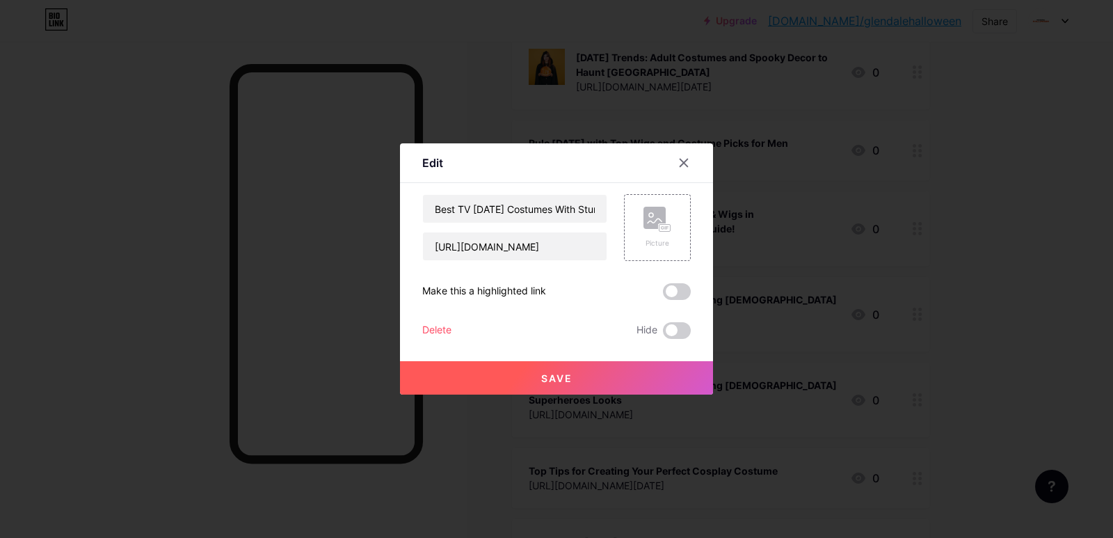
click at [440, 325] on div "Delete" at bounding box center [436, 330] width 29 height 17
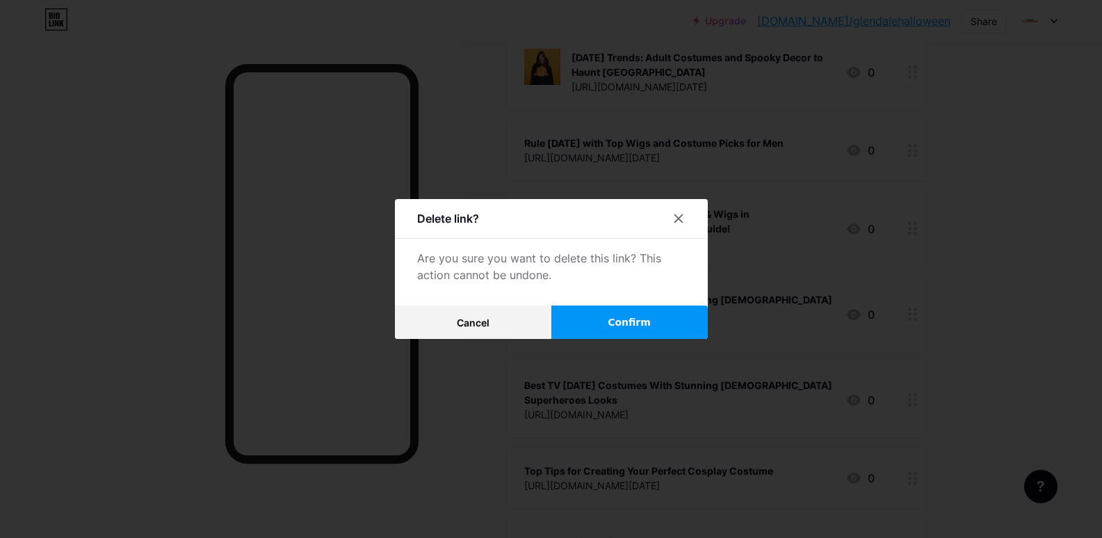
click at [589, 329] on button "Confirm" at bounding box center [630, 321] width 156 height 33
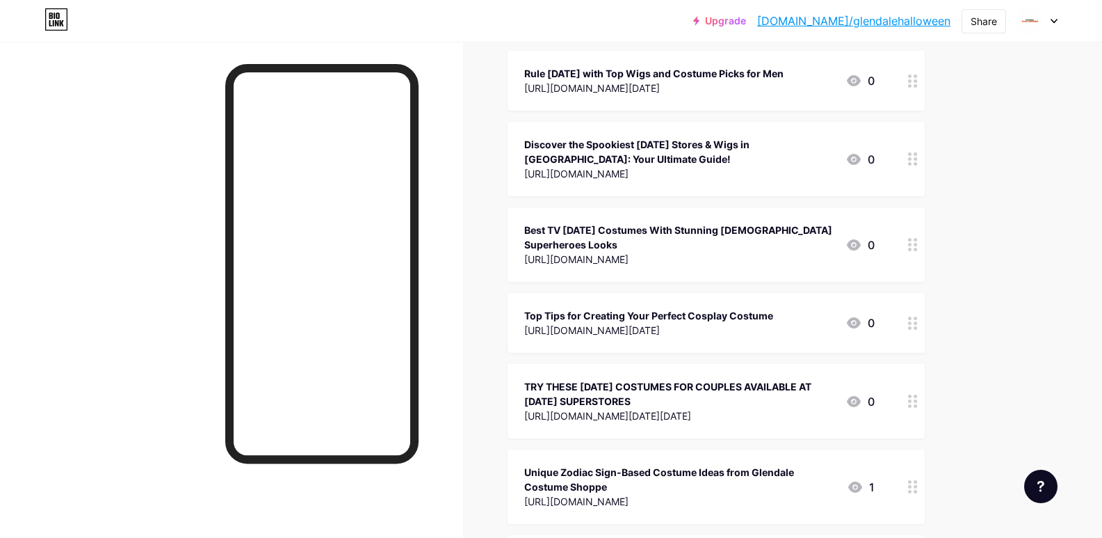
scroll to position [626, 0]
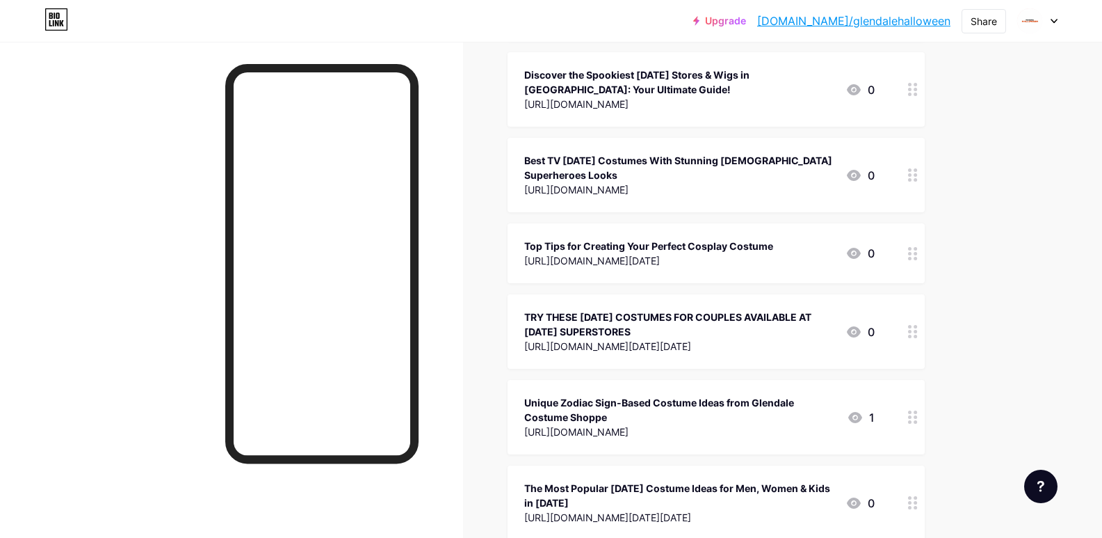
click at [592, 159] on div "Best TV [DATE] Costumes With Stunning [DEMOGRAPHIC_DATA] Superheroes Looks" at bounding box center [679, 167] width 310 height 29
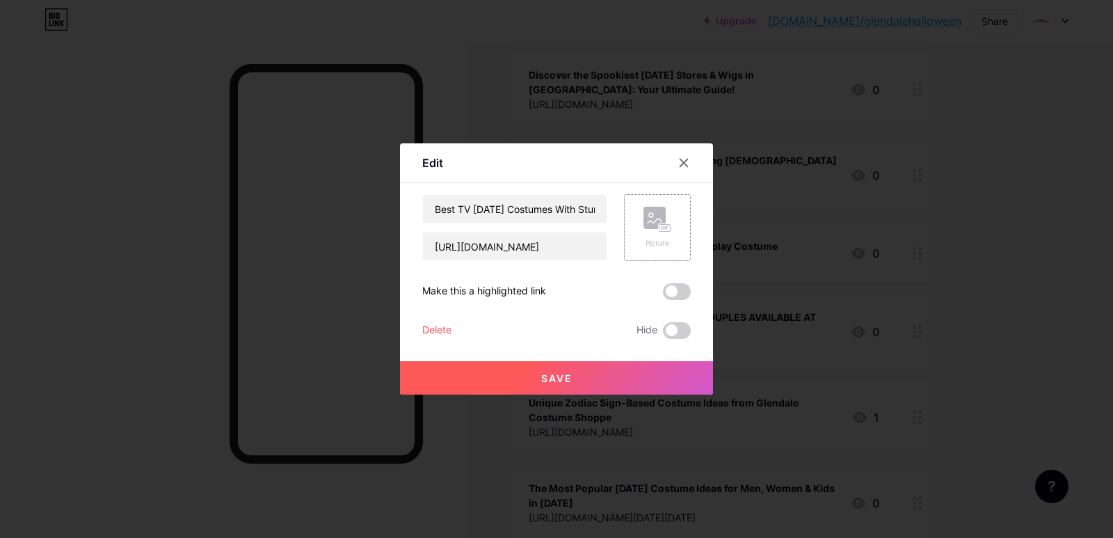
click at [657, 218] on rect at bounding box center [654, 218] width 22 height 22
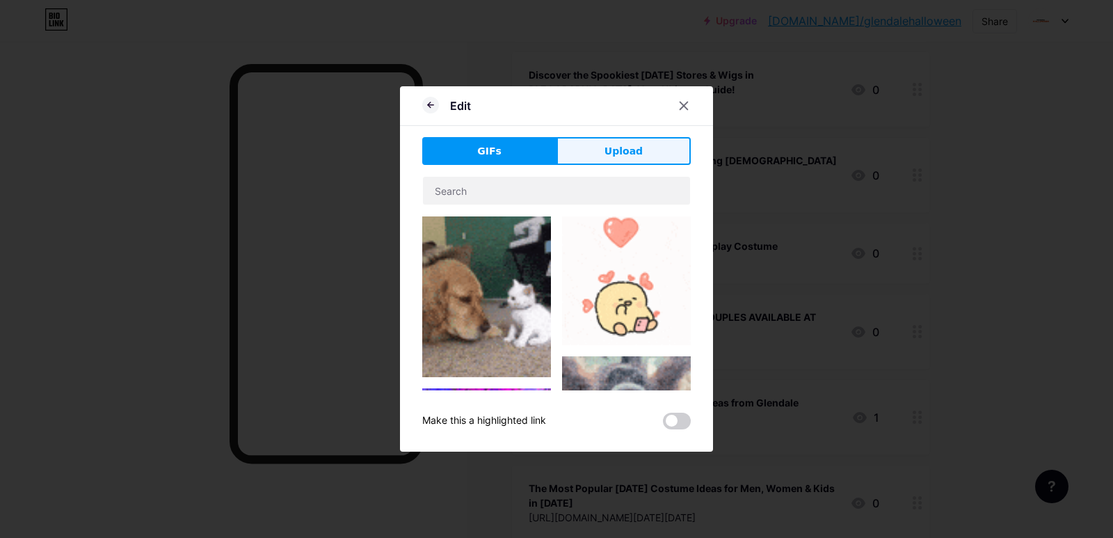
click at [613, 156] on span "Upload" at bounding box center [623, 151] width 38 height 15
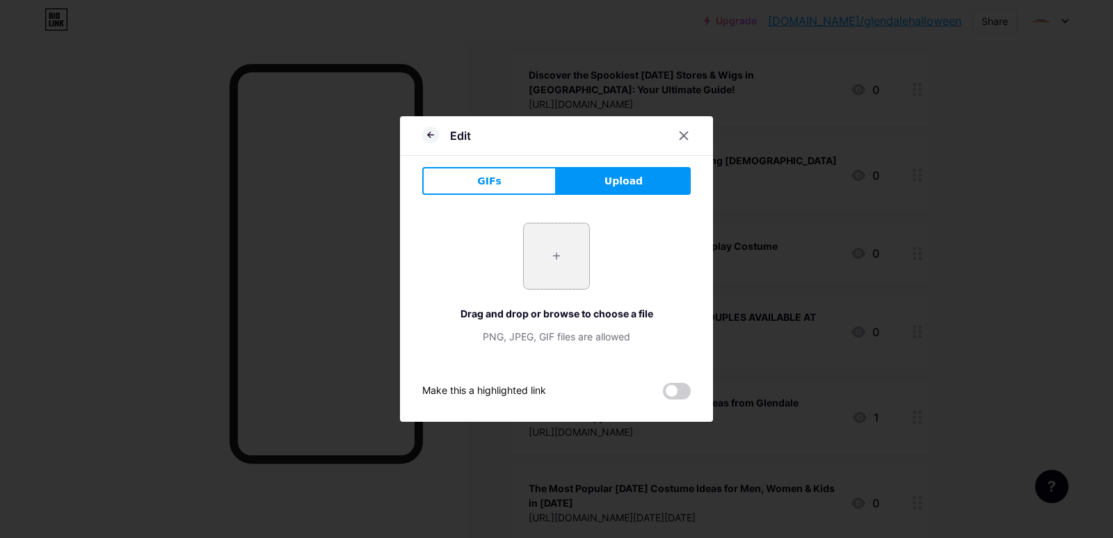
click at [573, 241] on input "file" at bounding box center [556, 255] width 65 height 65
type input "C:\fakepath\Untitled design (24).png"
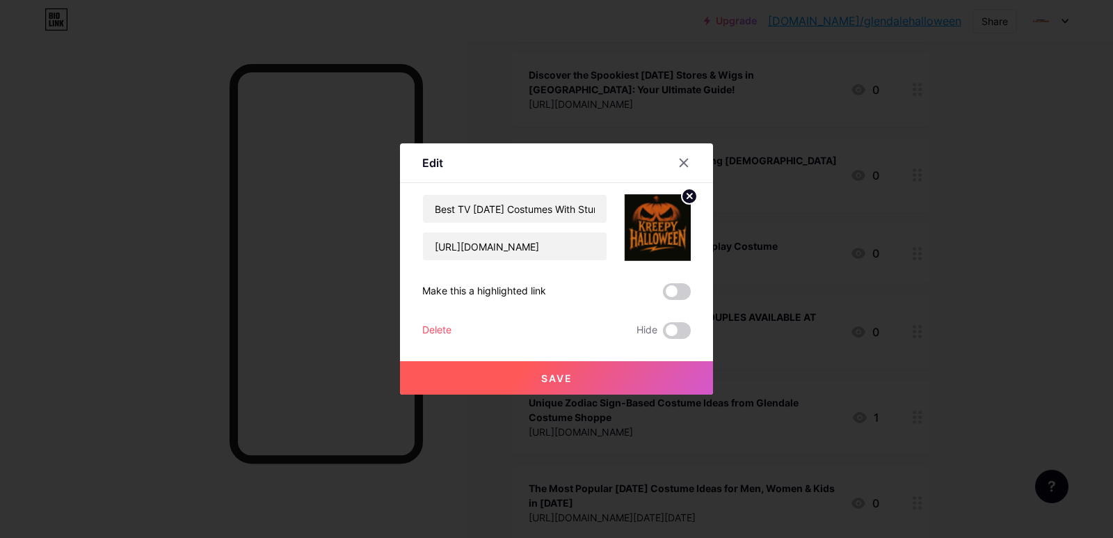
click at [538, 381] on button "Save" at bounding box center [556, 377] width 313 height 33
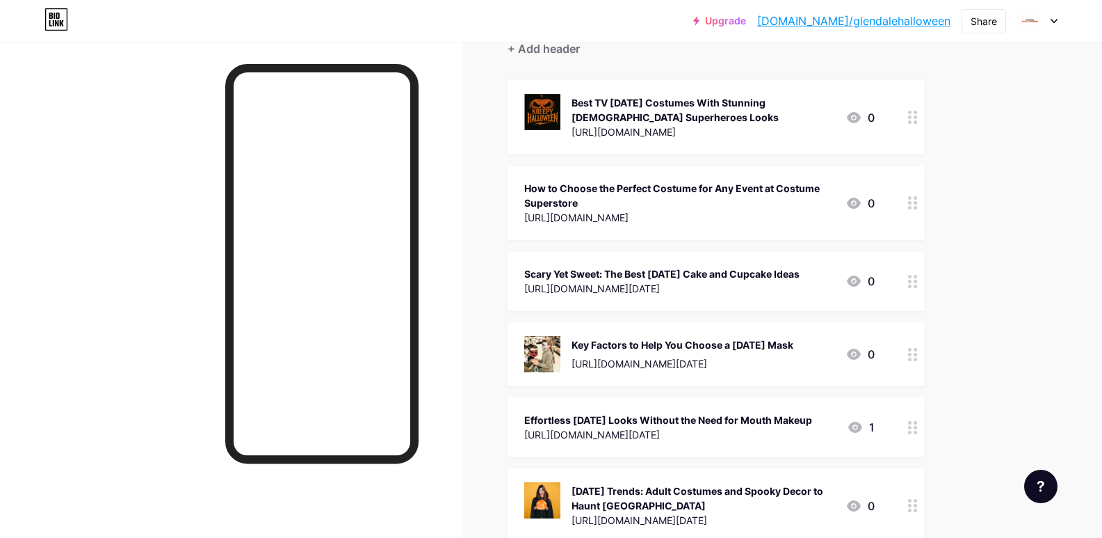
scroll to position [0, 0]
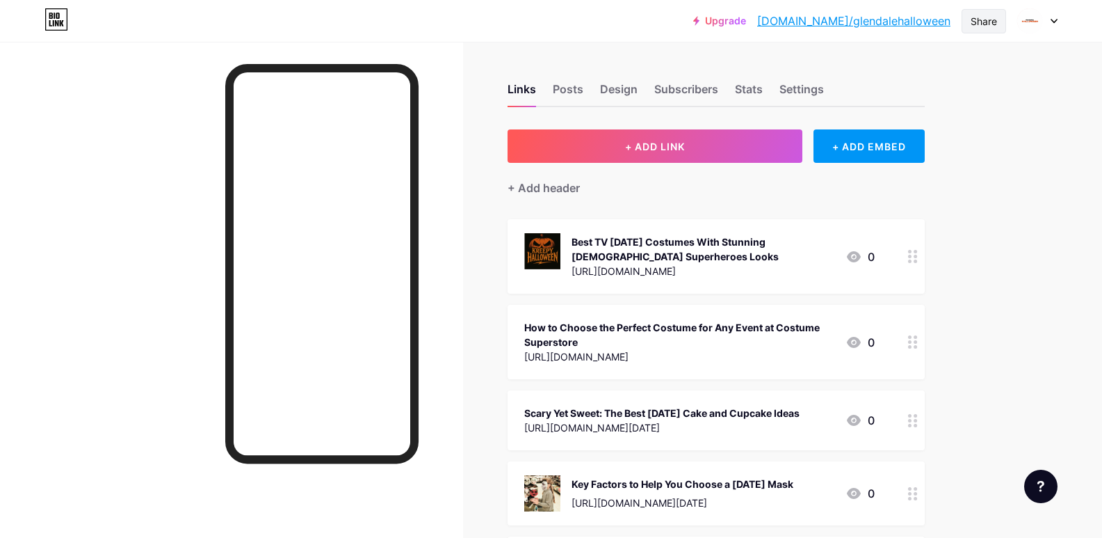
click at [999, 21] on div "Share" at bounding box center [984, 21] width 45 height 24
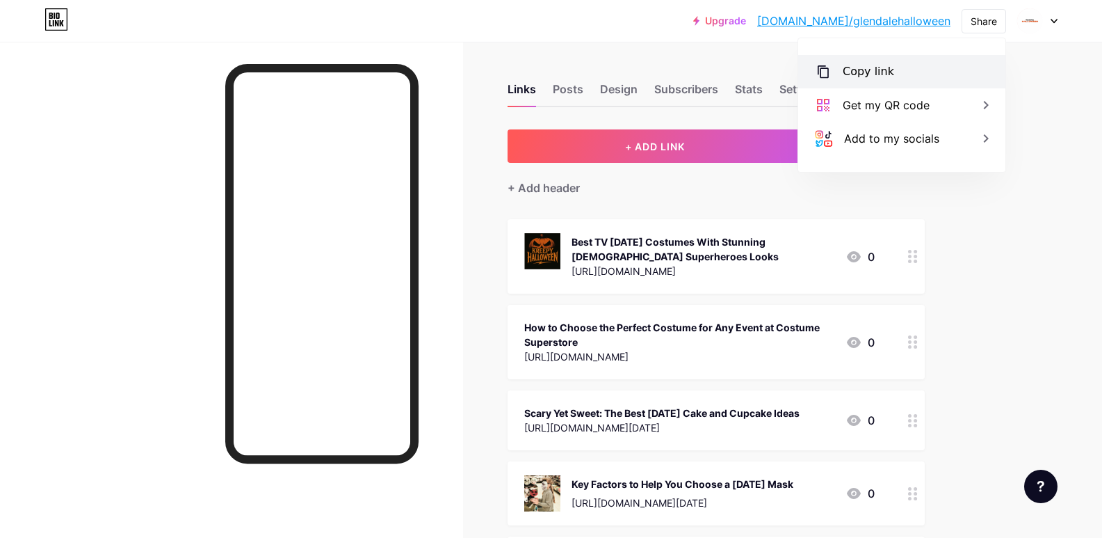
click at [889, 64] on div "Copy link" at bounding box center [901, 71] width 207 height 33
